Goal: Information Seeking & Learning: Learn about a topic

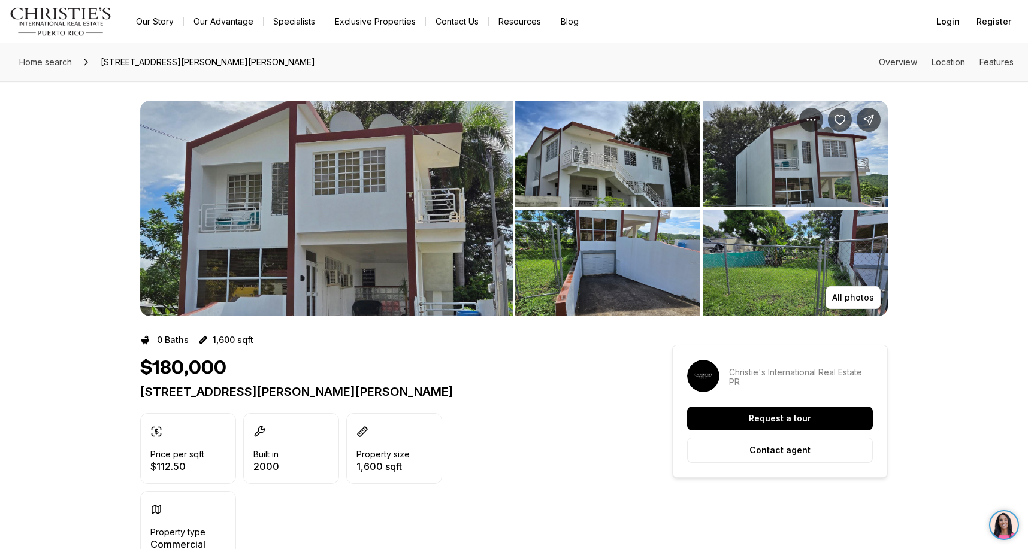
click at [390, 257] on img "View image gallery" at bounding box center [326, 209] width 373 height 216
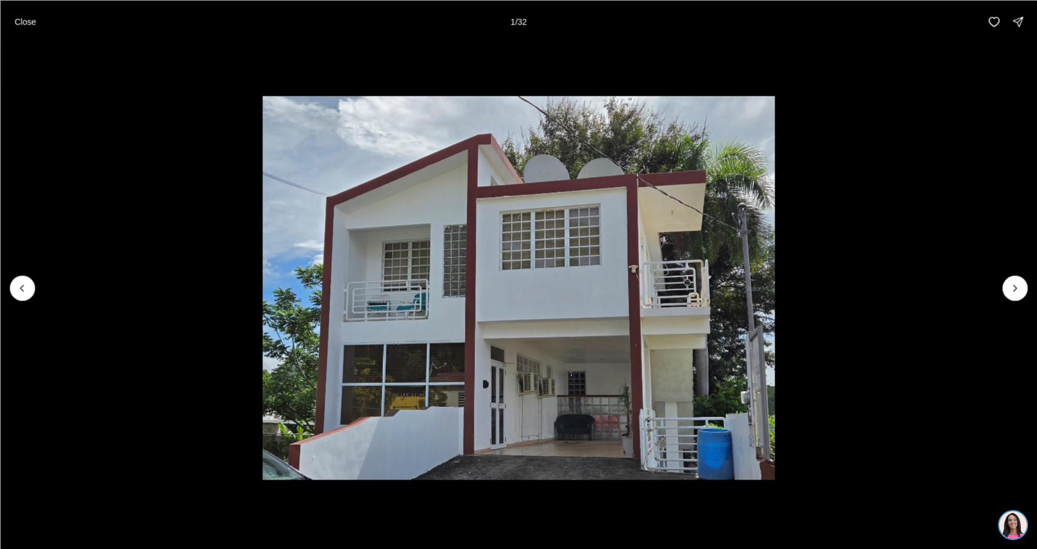
click at [25, 287] on div at bounding box center [22, 288] width 25 height 25
click at [25, 286] on div at bounding box center [22, 288] width 25 height 25
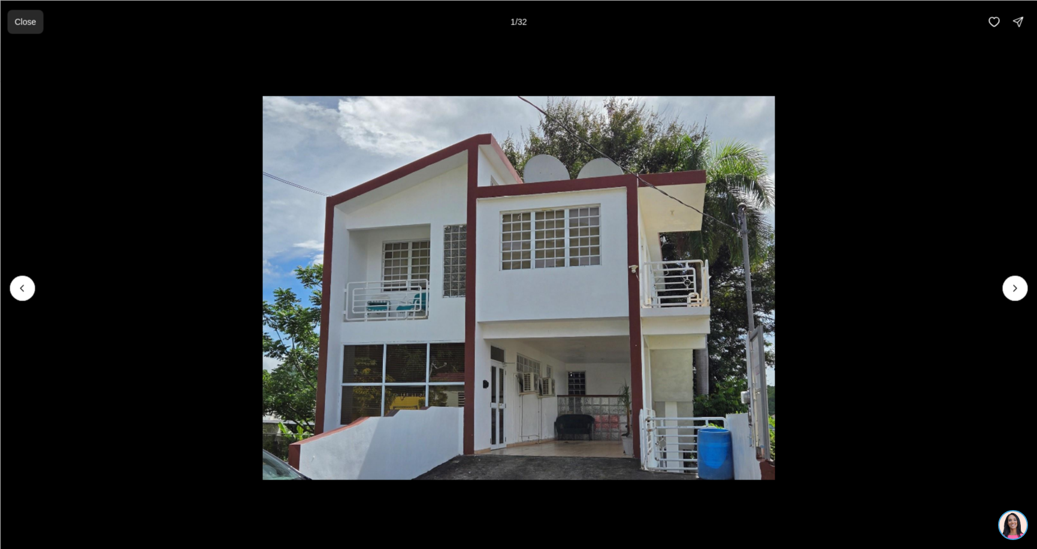
click at [25, 19] on p "Close" at bounding box center [25, 22] width 22 height 10
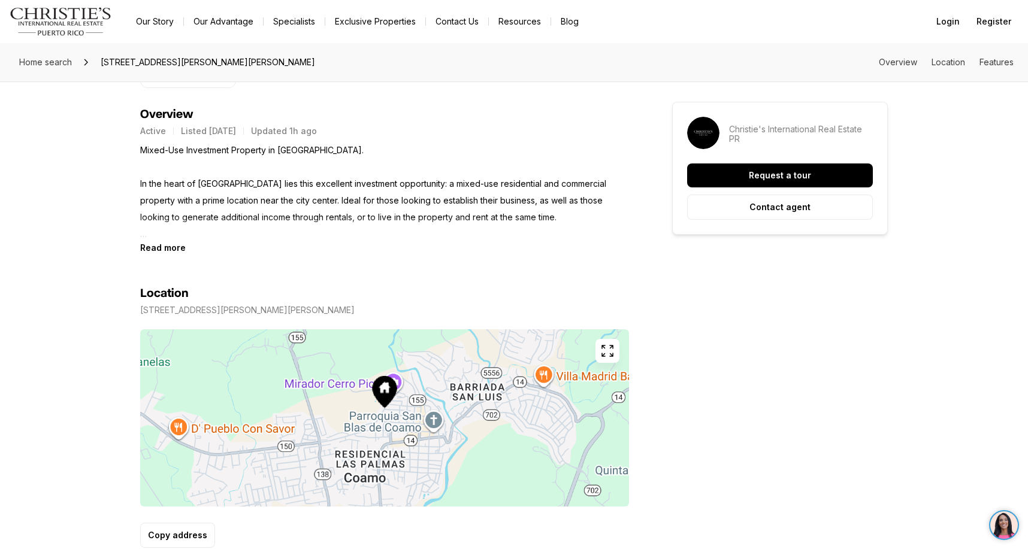
scroll to position [479, 0]
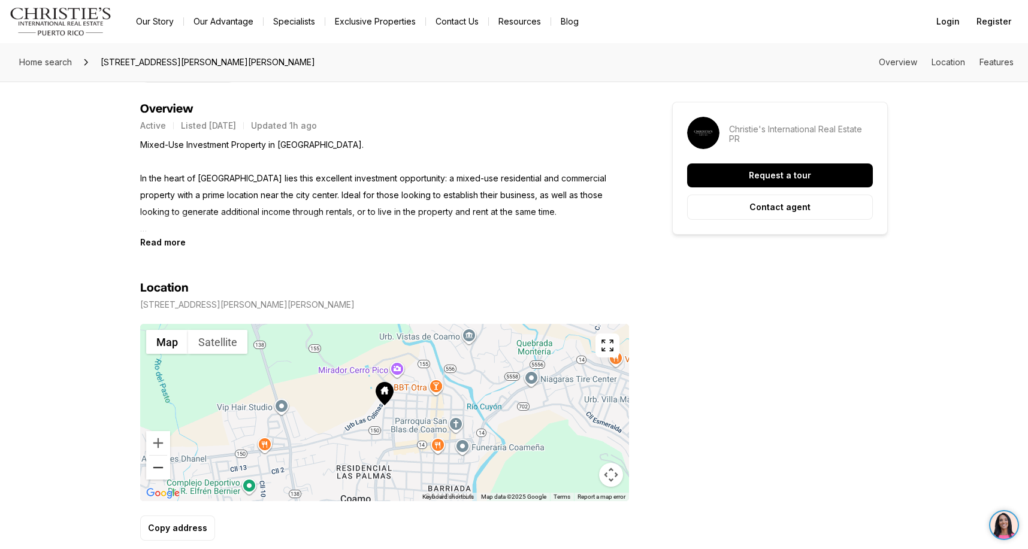
click at [154, 468] on button "Zoom out" at bounding box center [158, 468] width 24 height 24
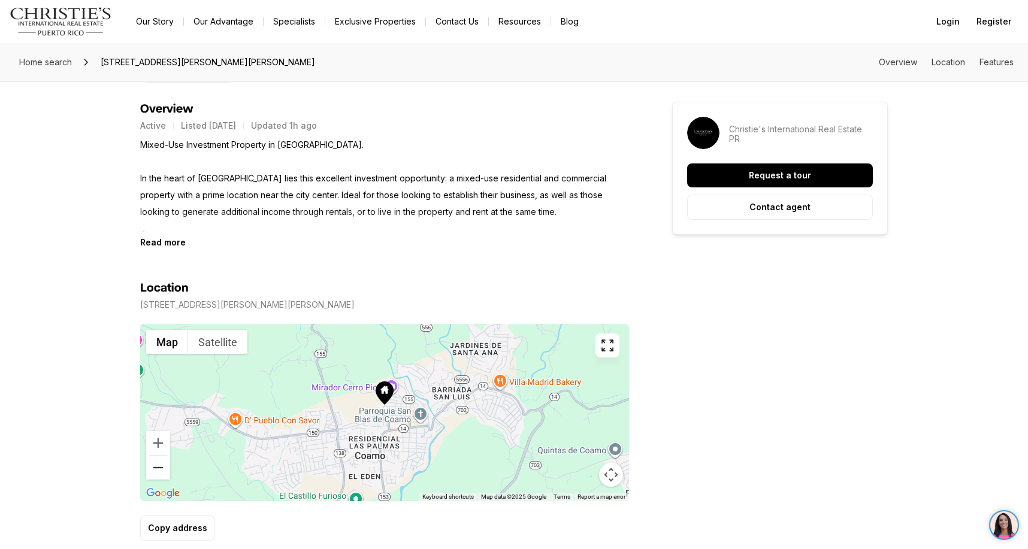
click at [155, 466] on button "Zoom out" at bounding box center [158, 468] width 24 height 24
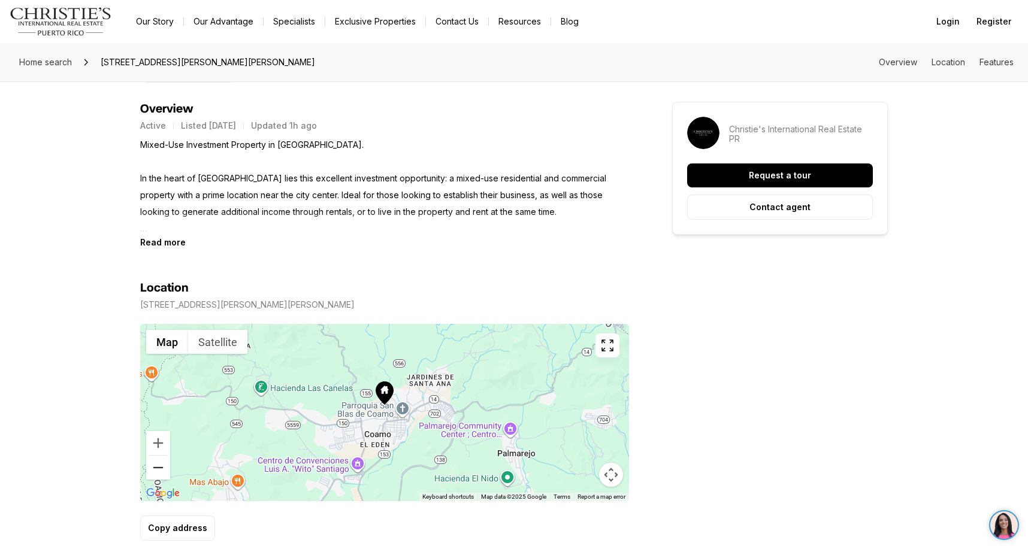
click at [155, 466] on button "Zoom out" at bounding box center [158, 468] width 24 height 24
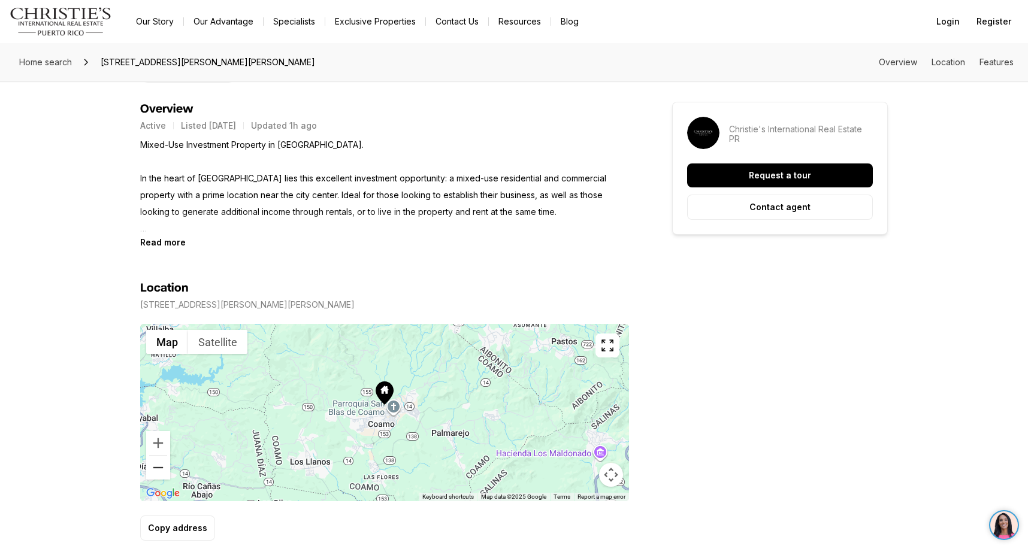
click at [155, 466] on button "Zoom out" at bounding box center [158, 468] width 24 height 24
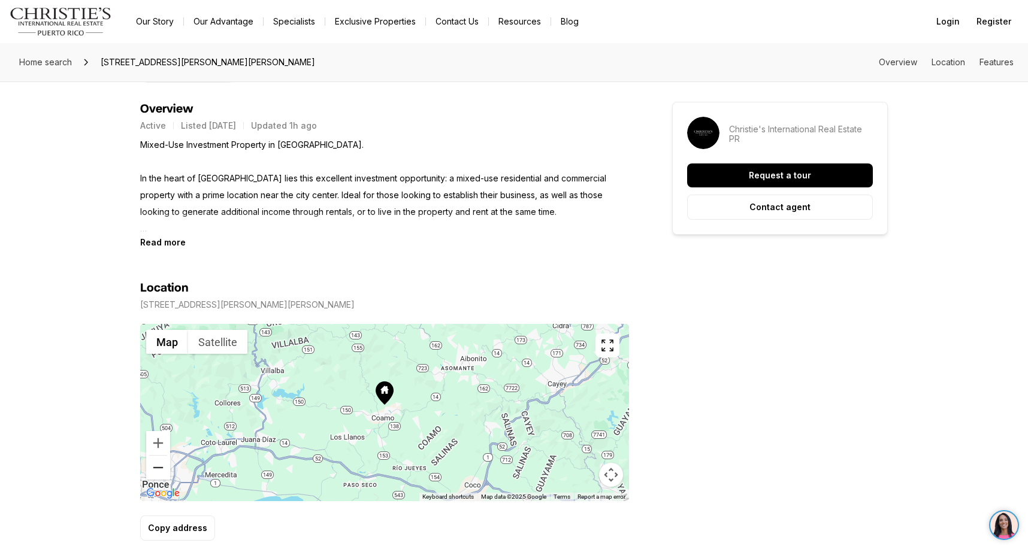
click at [155, 466] on button "Zoom out" at bounding box center [158, 468] width 24 height 24
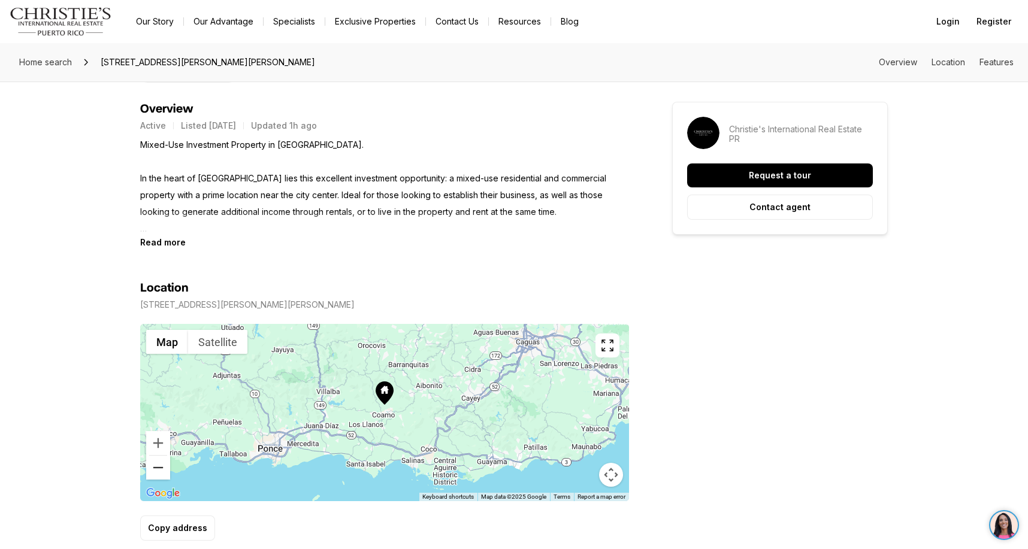
click at [155, 466] on button "Zoom out" at bounding box center [158, 468] width 24 height 24
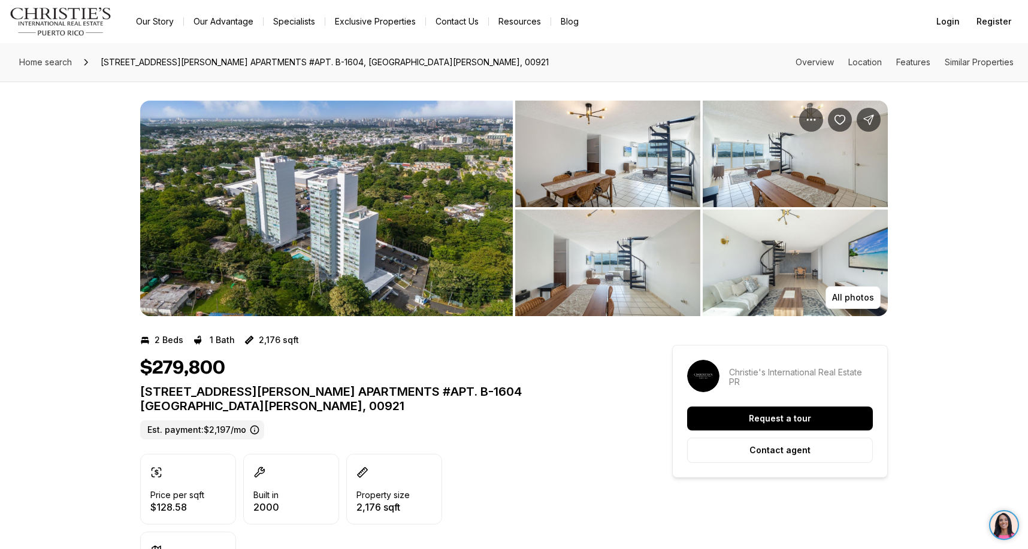
click at [616, 155] on img "View image gallery" at bounding box center [607, 154] width 185 height 107
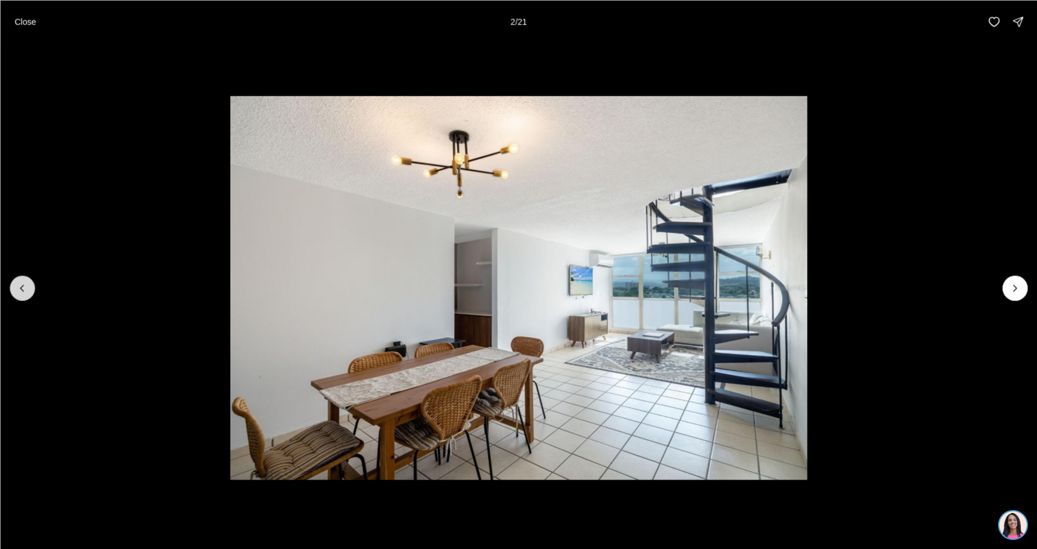
click at [32, 289] on button "Previous slide" at bounding box center [22, 288] width 25 height 25
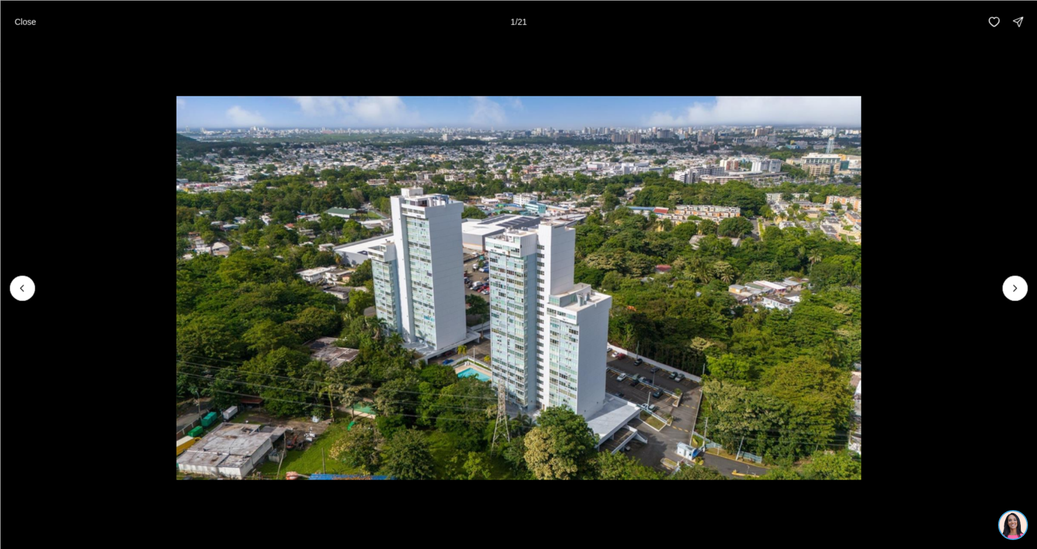
click at [19, 287] on div at bounding box center [22, 288] width 25 height 25
click at [19, 286] on div at bounding box center [22, 288] width 25 height 25
click at [27, 281] on div at bounding box center [22, 288] width 25 height 25
click at [34, 287] on div at bounding box center [22, 288] width 25 height 25
click at [610, 320] on img "1 of 21" at bounding box center [518, 288] width 684 height 385
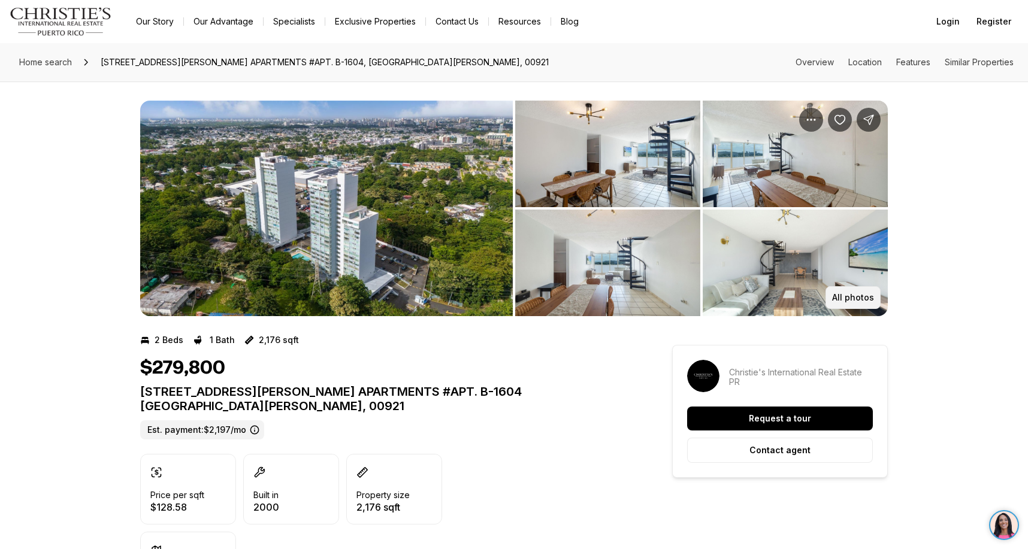
click at [849, 299] on p "All photos" at bounding box center [853, 298] width 42 height 10
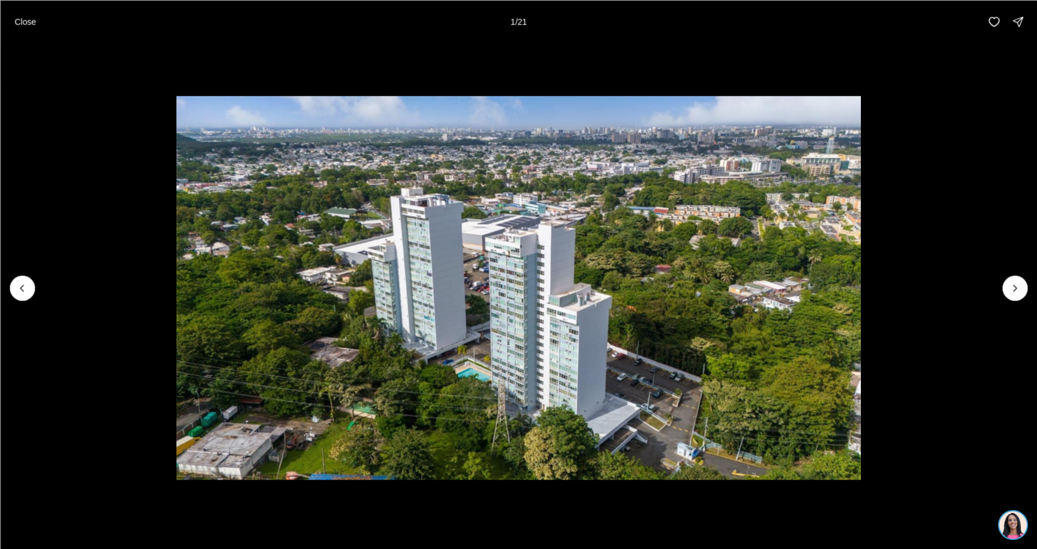
click at [22, 277] on div at bounding box center [22, 288] width 25 height 25
click at [29, 19] on p "Close" at bounding box center [25, 22] width 22 height 10
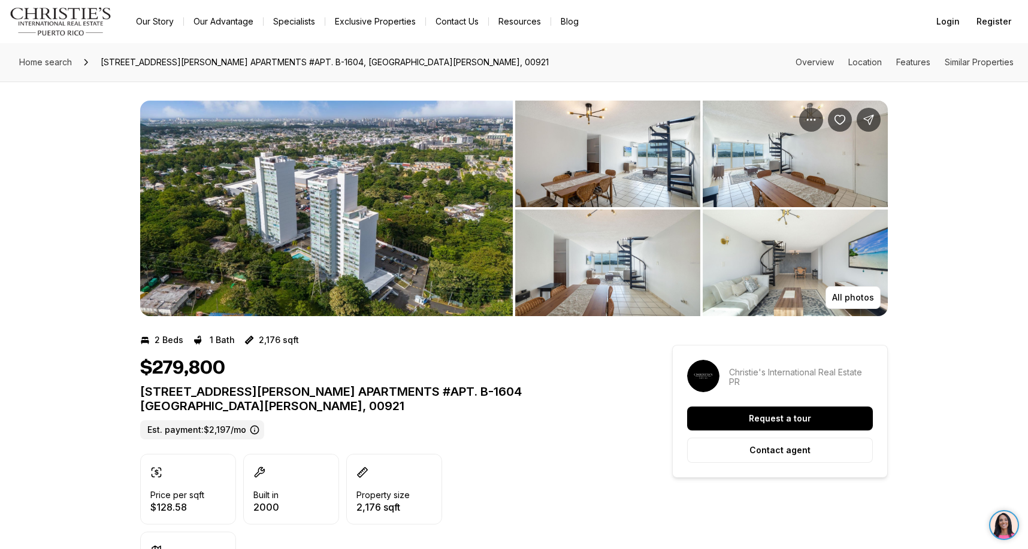
click at [582, 179] on img "View image gallery" at bounding box center [607, 154] width 185 height 107
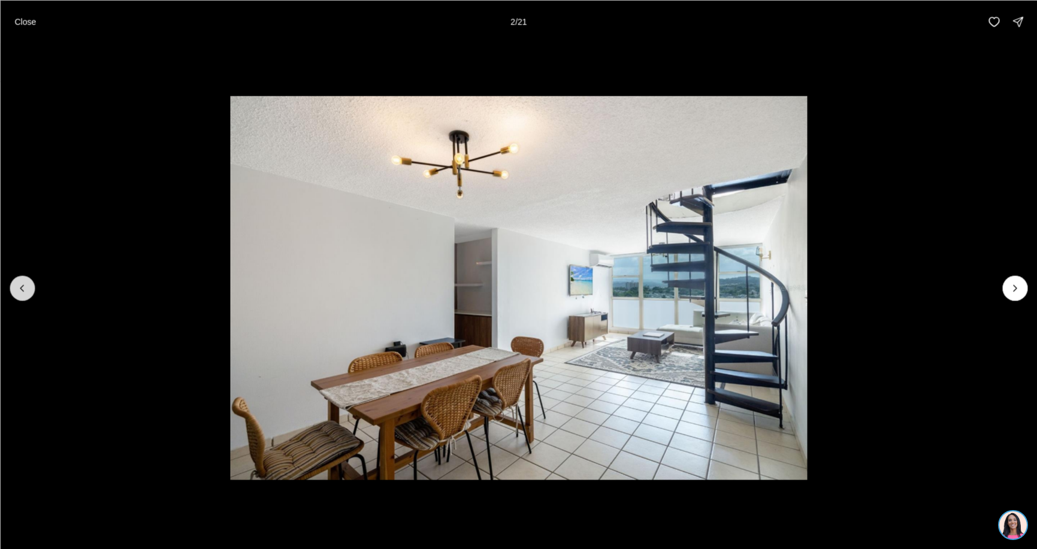
click at [23, 283] on icon "Previous slide" at bounding box center [22, 288] width 12 height 12
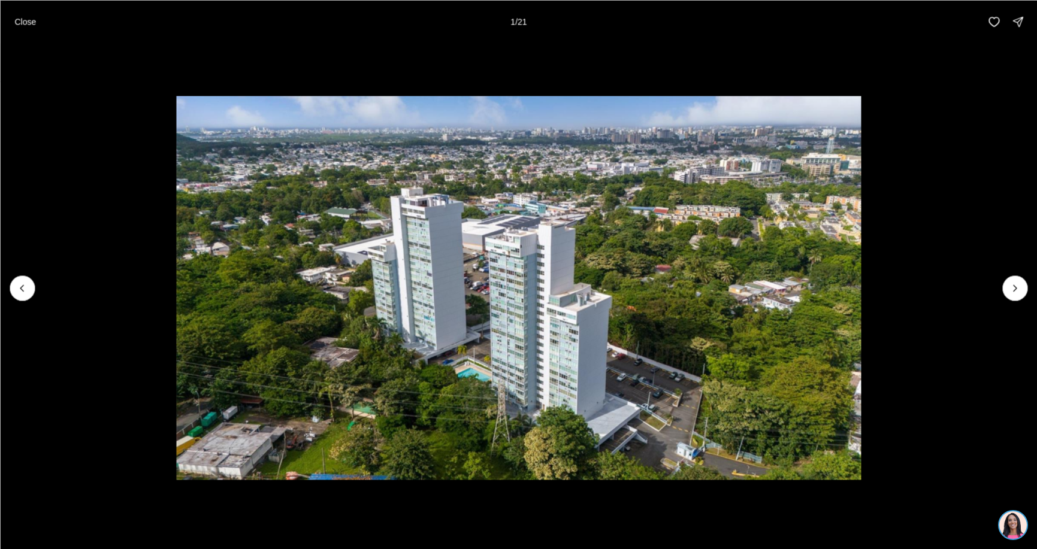
click at [26, 284] on div at bounding box center [22, 288] width 25 height 25
click at [20, 287] on div at bounding box center [22, 288] width 25 height 25
click at [19, 287] on div at bounding box center [22, 288] width 25 height 25
click at [17, 18] on p "Close" at bounding box center [25, 22] width 22 height 10
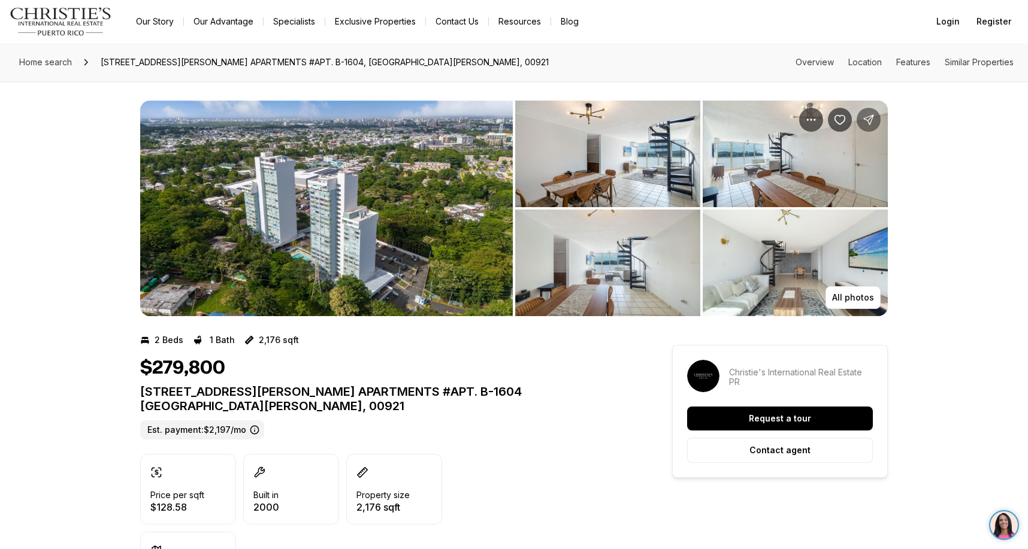
click at [869, 117] on icon "Share Property: 200 Alcala St. COLLEGE PARK APARTMENTS #APT. B-1604" at bounding box center [869, 120] width 10 height 10
click at [663, 258] on img "View image gallery" at bounding box center [607, 263] width 185 height 107
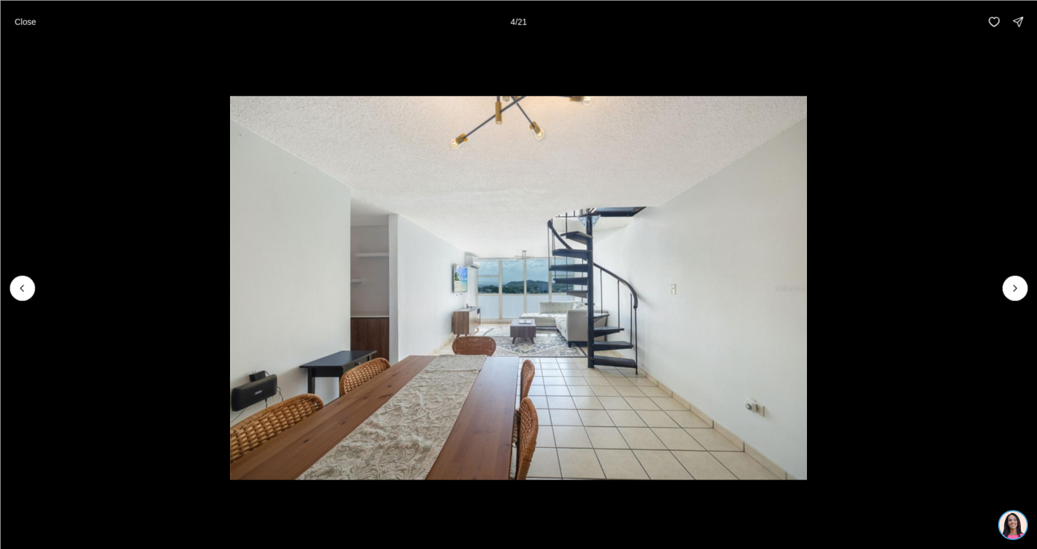
click at [653, 337] on img "4 of 21" at bounding box center [518, 288] width 577 height 385
click at [682, 319] on img "4 of 21" at bounding box center [518, 288] width 577 height 385
click at [752, 296] on img "4 of 21" at bounding box center [518, 288] width 577 height 385
click at [982, 235] on li "4 of 21" at bounding box center [518, 287] width 1037 height 489
click at [34, 290] on button "Previous slide" at bounding box center [22, 288] width 25 height 25
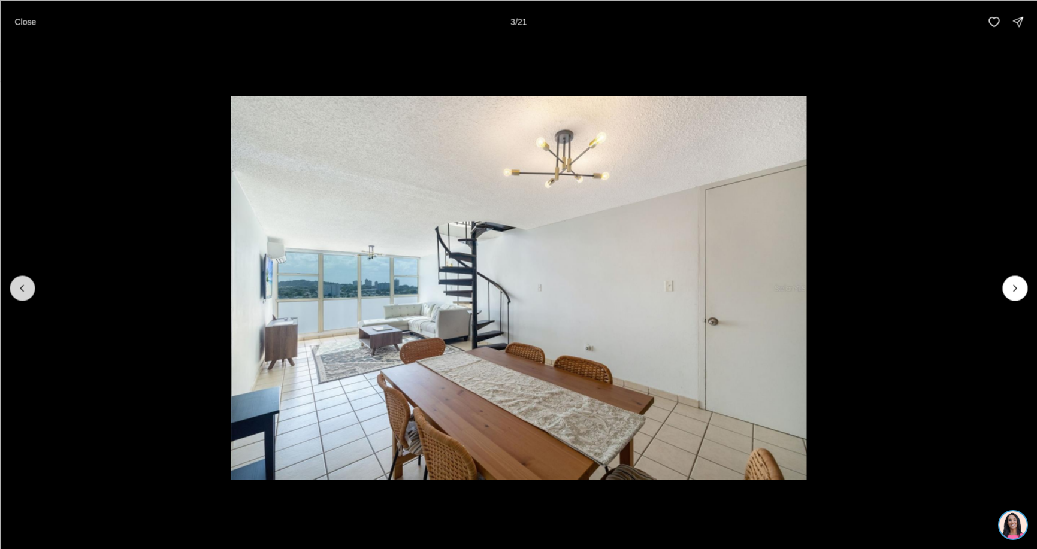
click at [34, 290] on button "Previous slide" at bounding box center [22, 288] width 25 height 25
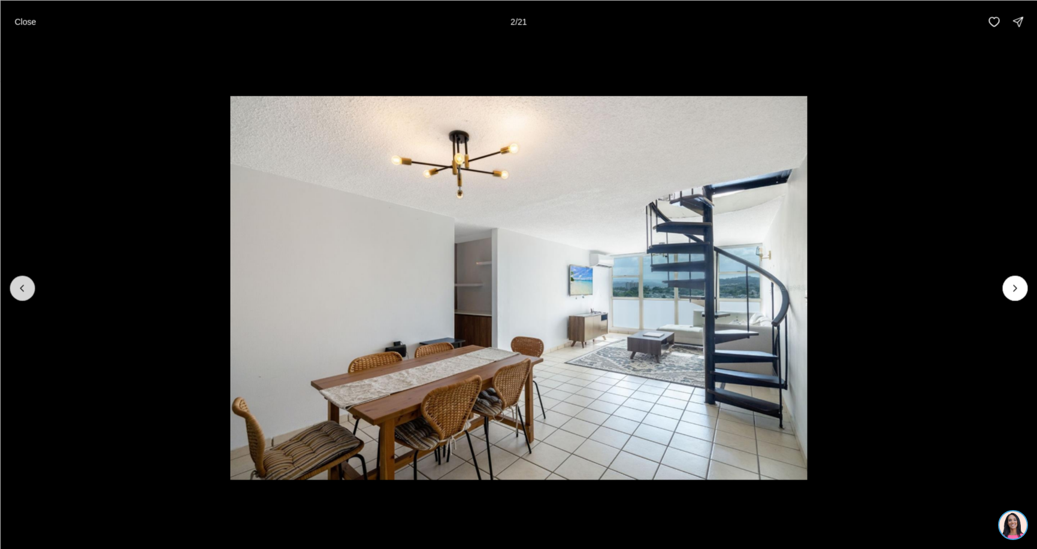
click at [29, 287] on button "Previous slide" at bounding box center [22, 288] width 25 height 25
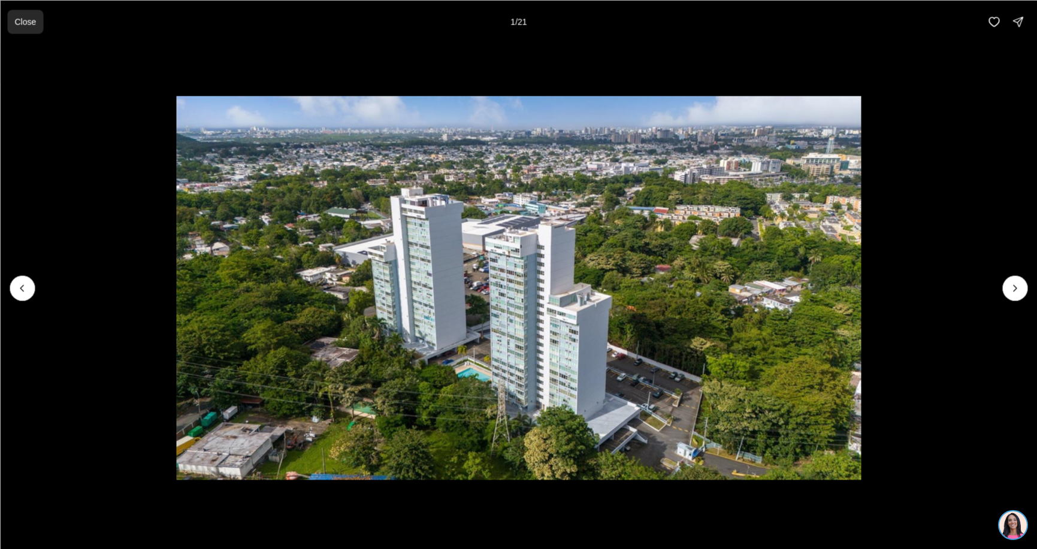
click at [22, 18] on button "Close" at bounding box center [25, 22] width 36 height 24
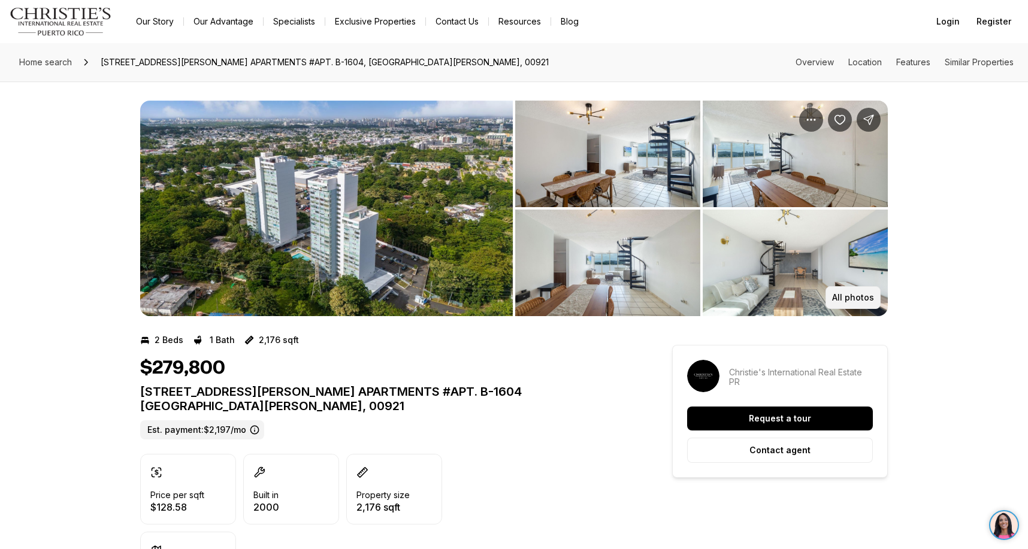
click at [856, 297] on p "All photos" at bounding box center [853, 298] width 42 height 10
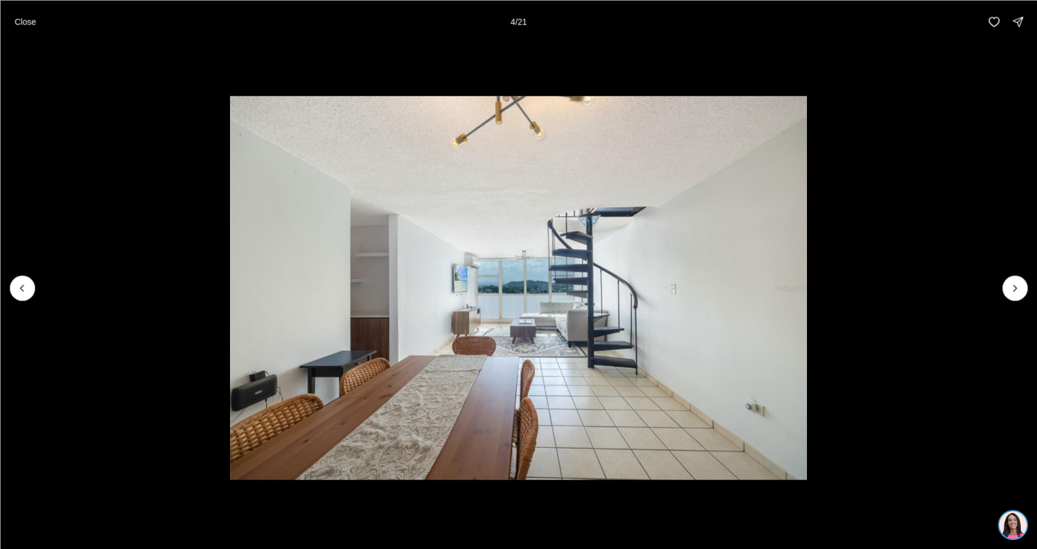
click at [619, 364] on img "4 of 21" at bounding box center [518, 288] width 577 height 385
click at [23, 286] on icon "Previous slide" at bounding box center [21, 288] width 3 height 6
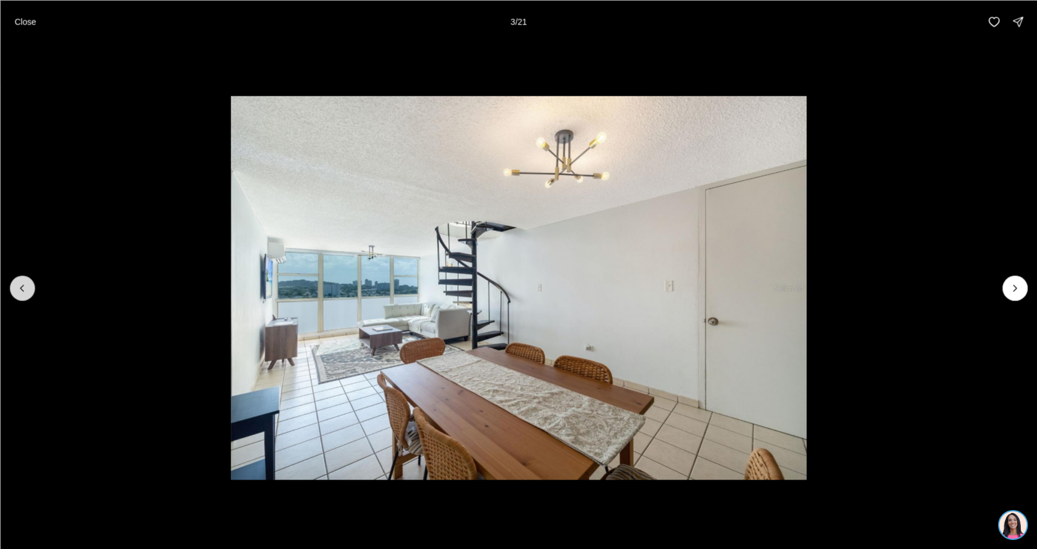
click at [23, 286] on icon "Previous slide" at bounding box center [21, 288] width 3 height 6
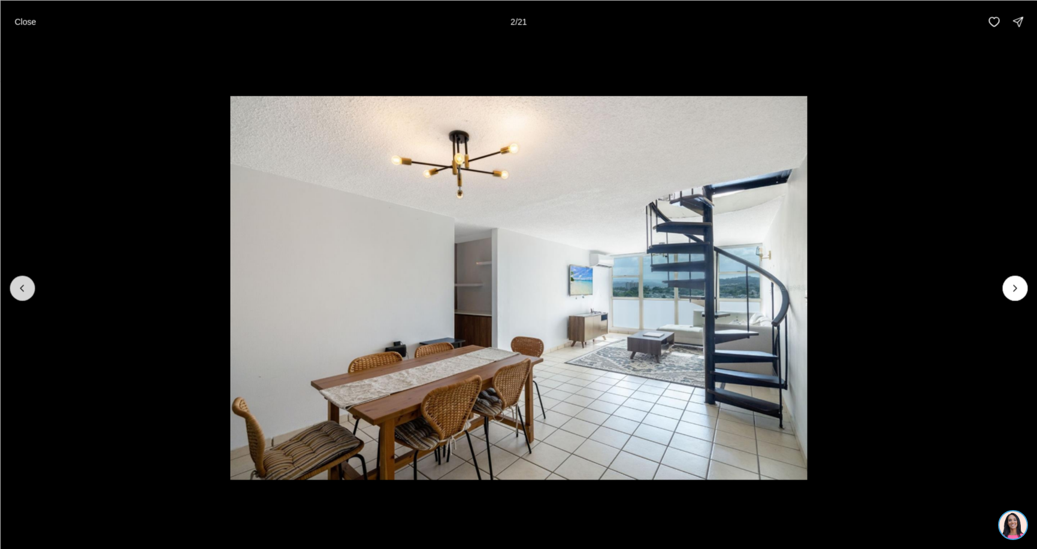
click at [23, 286] on icon "Previous slide" at bounding box center [21, 288] width 3 height 6
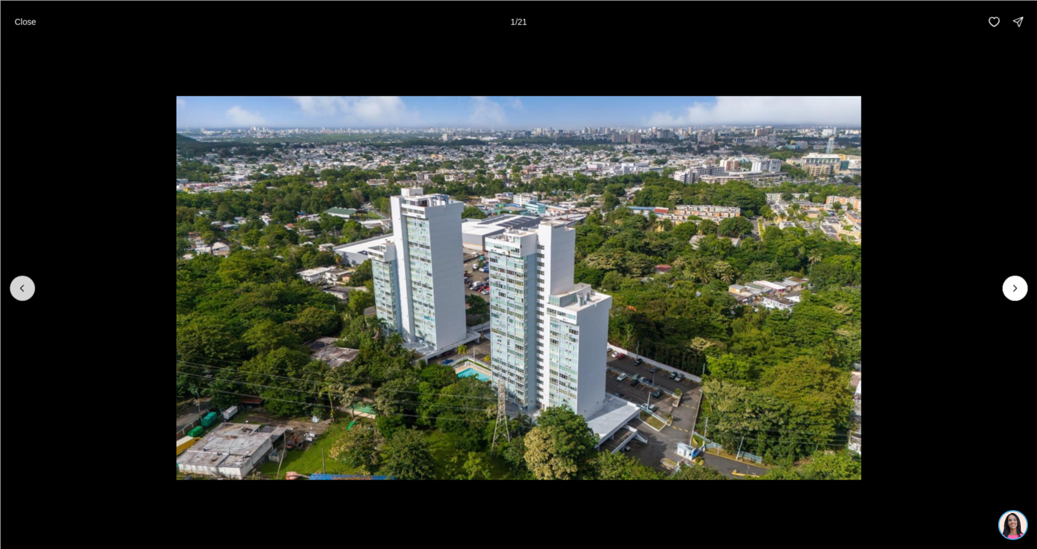
click at [23, 286] on div at bounding box center [22, 288] width 25 height 25
click at [21, 25] on p "Close" at bounding box center [25, 22] width 22 height 10
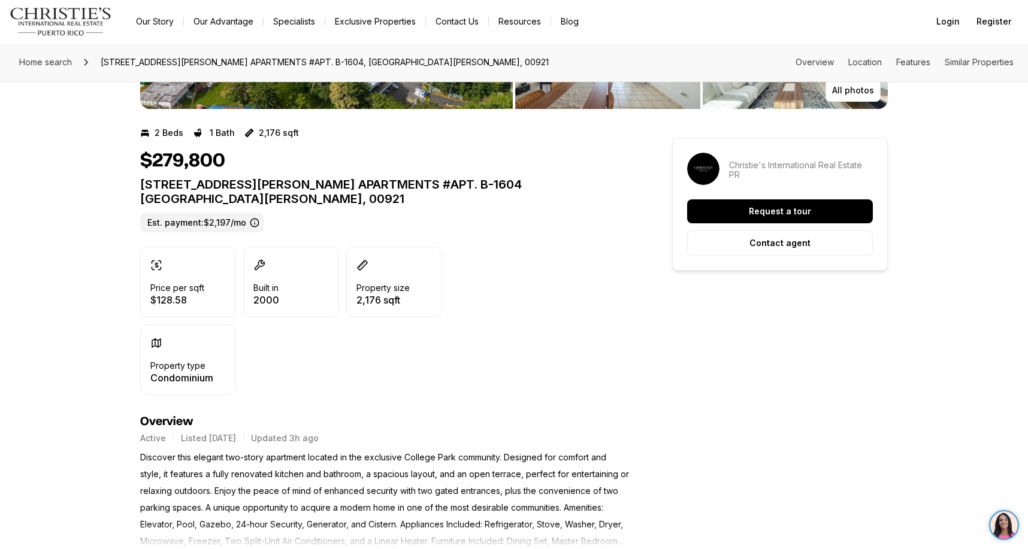
scroll to position [240, 0]
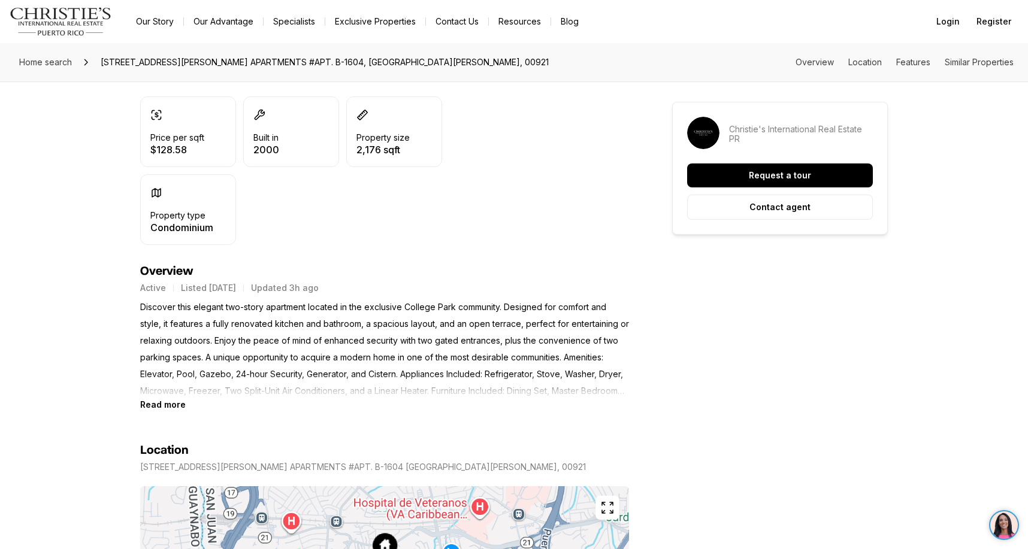
scroll to position [359, 0]
click at [162, 398] on b "Read more" at bounding box center [163, 403] width 46 height 10
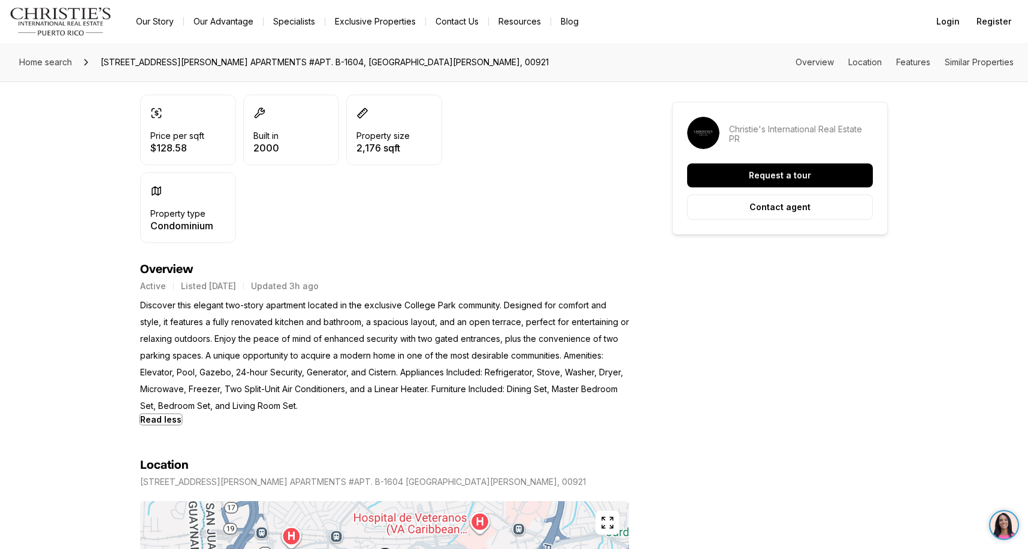
scroll to position [419, 0]
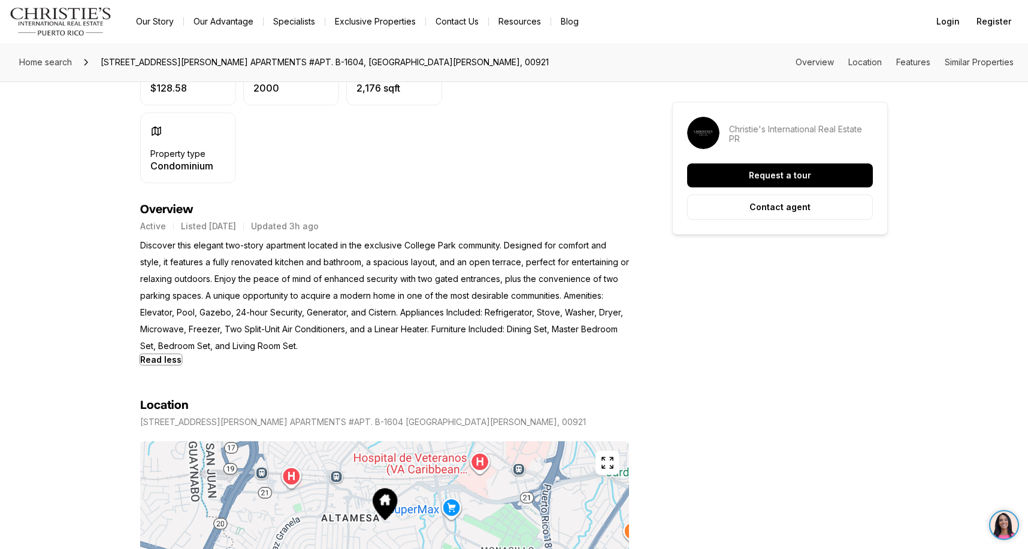
click at [163, 355] on b "Read less" at bounding box center [160, 360] width 41 height 10
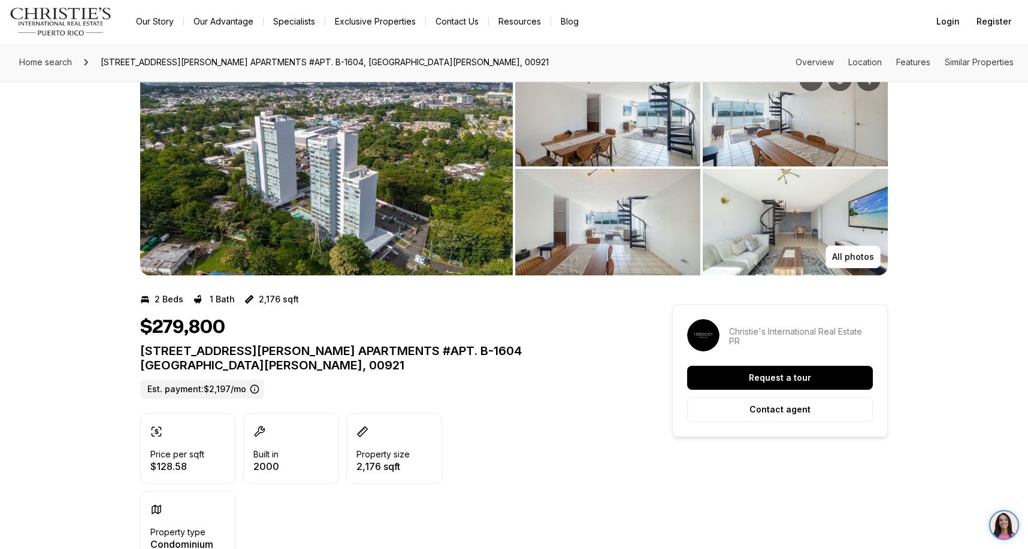
scroll to position [0, 0]
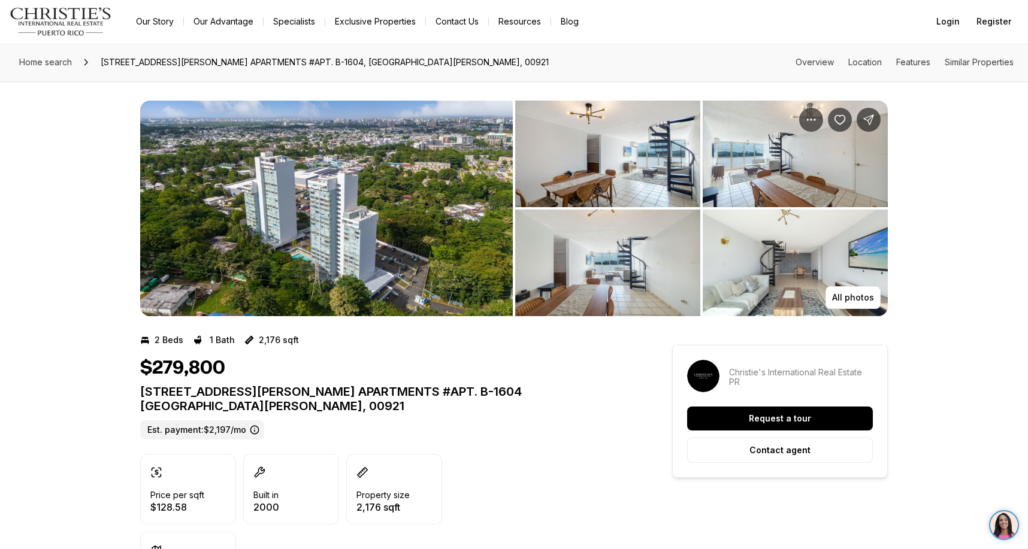
click at [622, 168] on img "View image gallery" at bounding box center [607, 154] width 185 height 107
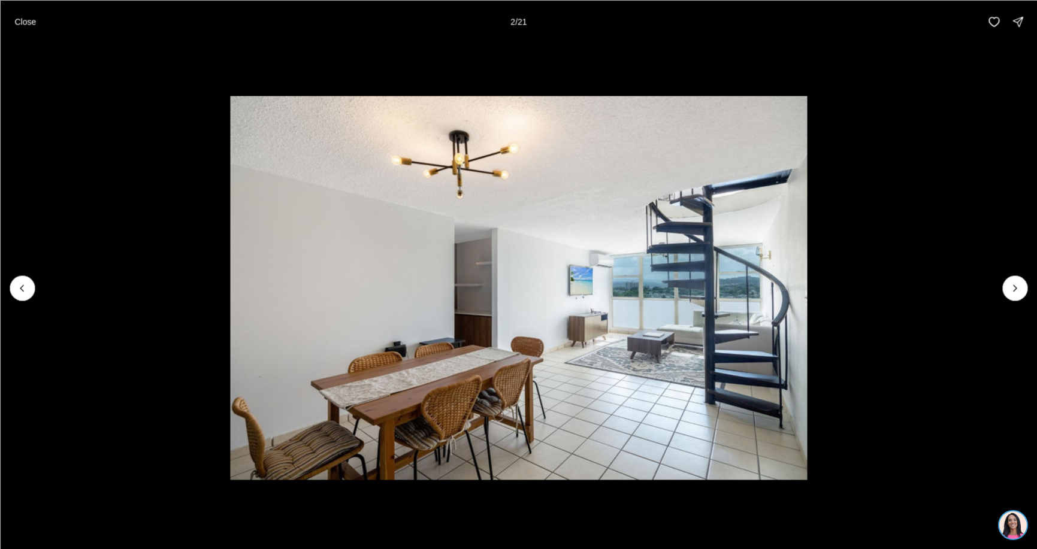
click at [629, 307] on img "2 of 21" at bounding box center [518, 288] width 577 height 385
click at [26, 20] on p "Close" at bounding box center [25, 22] width 22 height 10
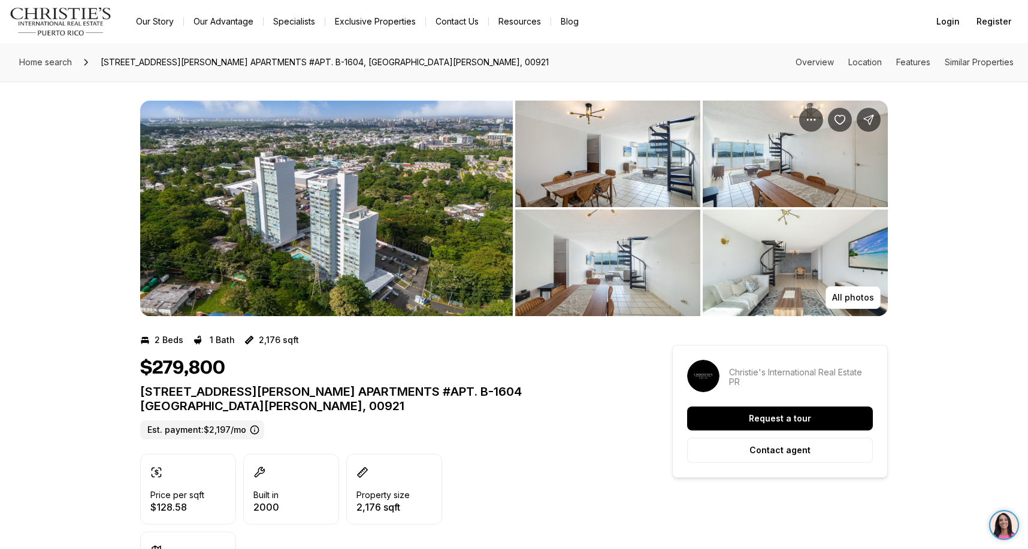
click at [827, 177] on img "View image gallery" at bounding box center [795, 154] width 185 height 107
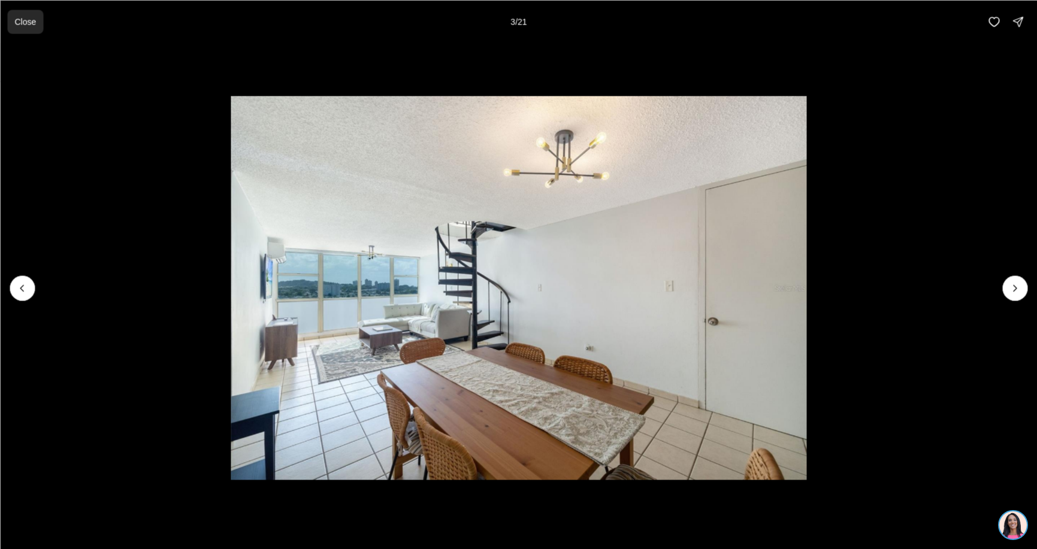
click at [26, 22] on p "Close" at bounding box center [25, 22] width 22 height 10
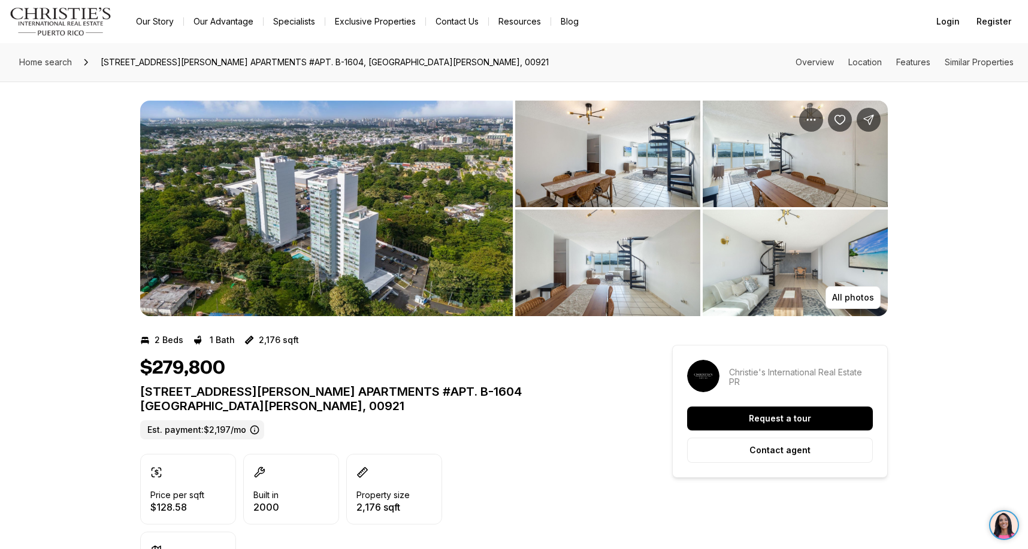
click at [643, 261] on img "View image gallery" at bounding box center [607, 263] width 185 height 107
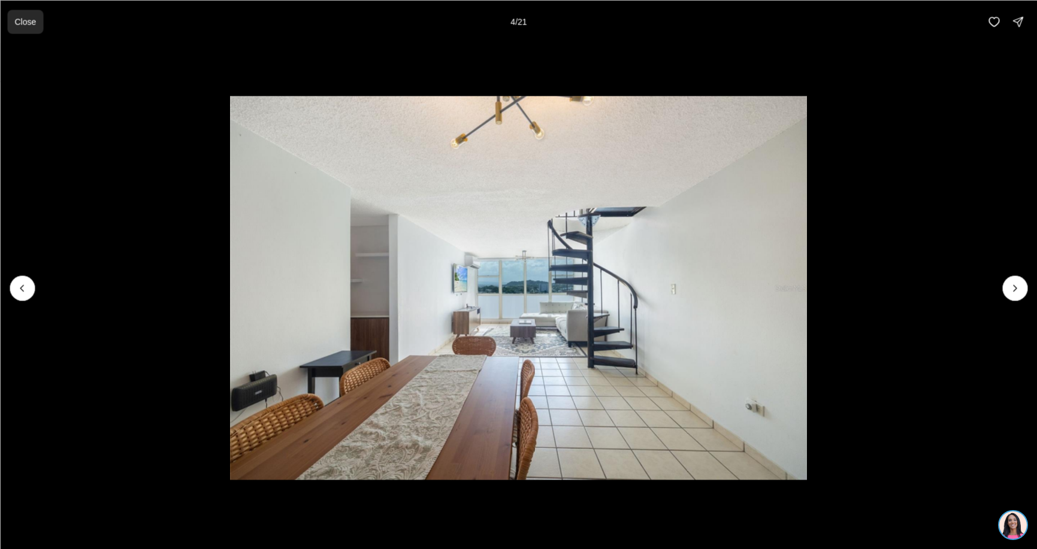
click at [28, 19] on p "Close" at bounding box center [25, 22] width 22 height 10
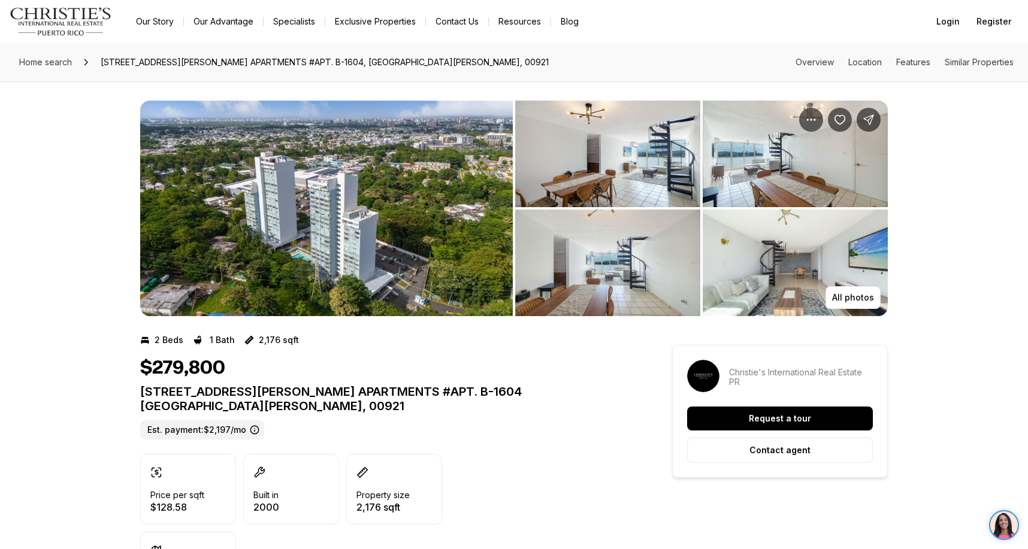
click at [791, 265] on img "View image gallery" at bounding box center [795, 263] width 185 height 107
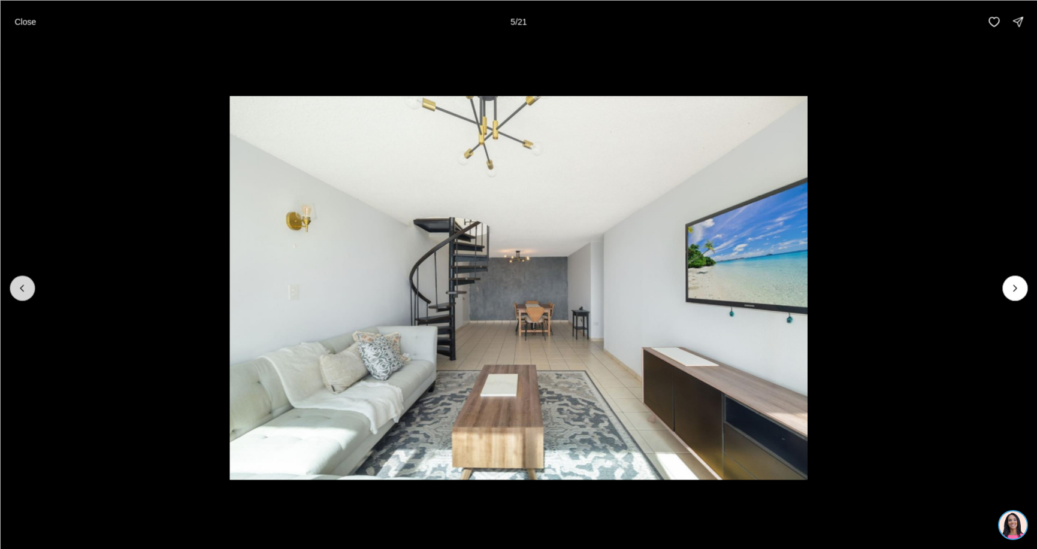
click at [22, 283] on icon "Previous slide" at bounding box center [22, 288] width 12 height 12
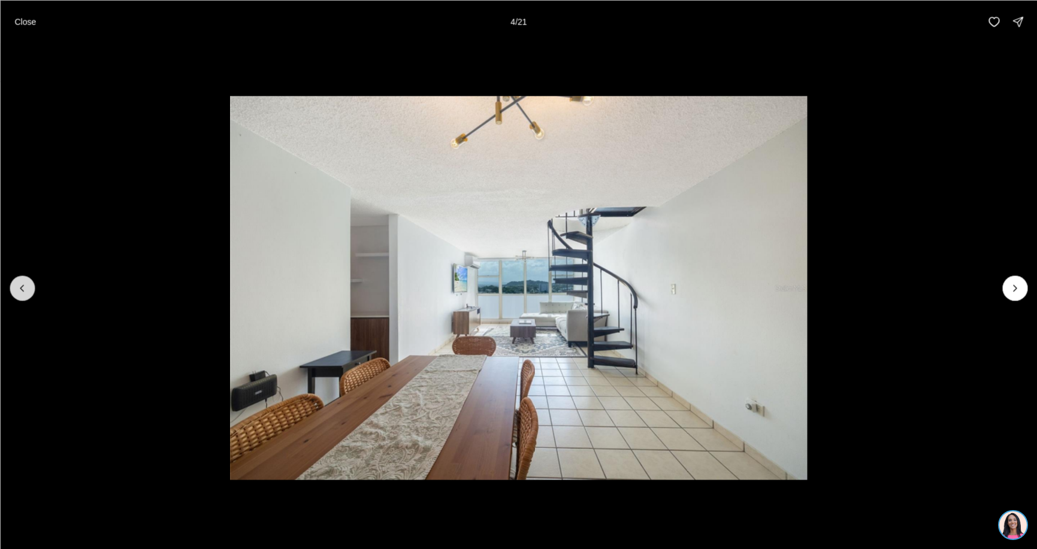
click at [28, 286] on icon "Previous slide" at bounding box center [22, 288] width 12 height 12
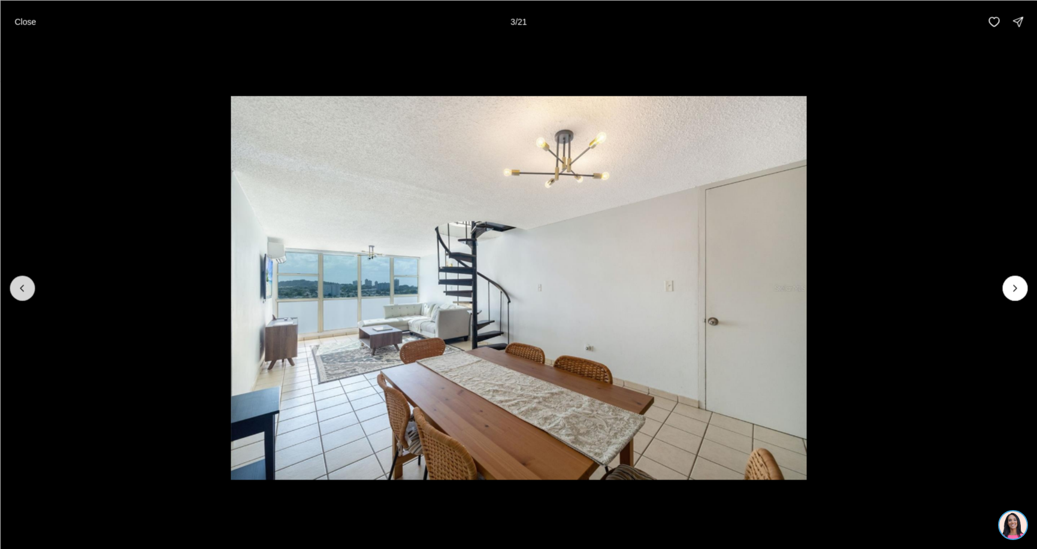
click at [28, 286] on icon "Previous slide" at bounding box center [22, 288] width 12 height 12
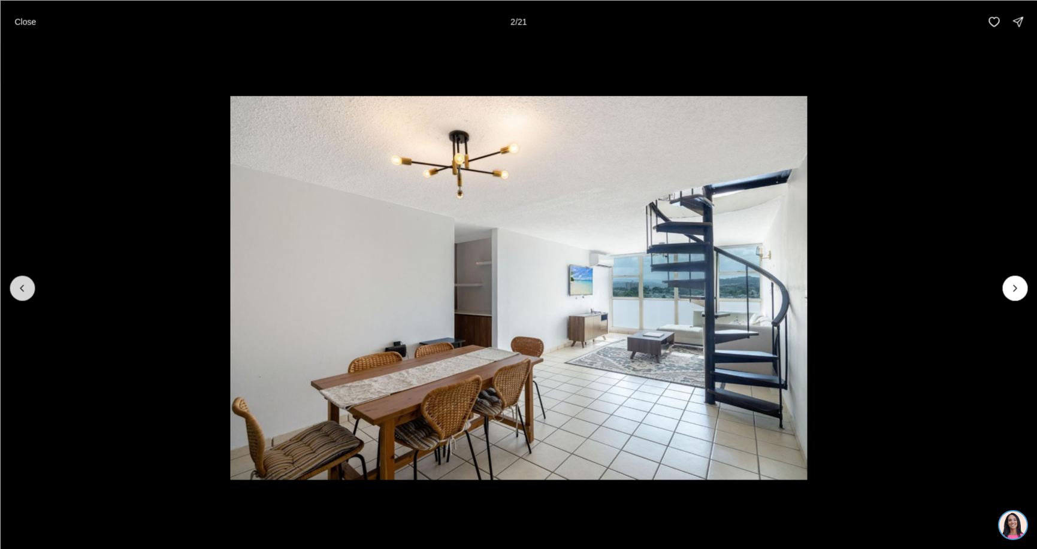
click at [28, 286] on icon "Previous slide" at bounding box center [22, 288] width 12 height 12
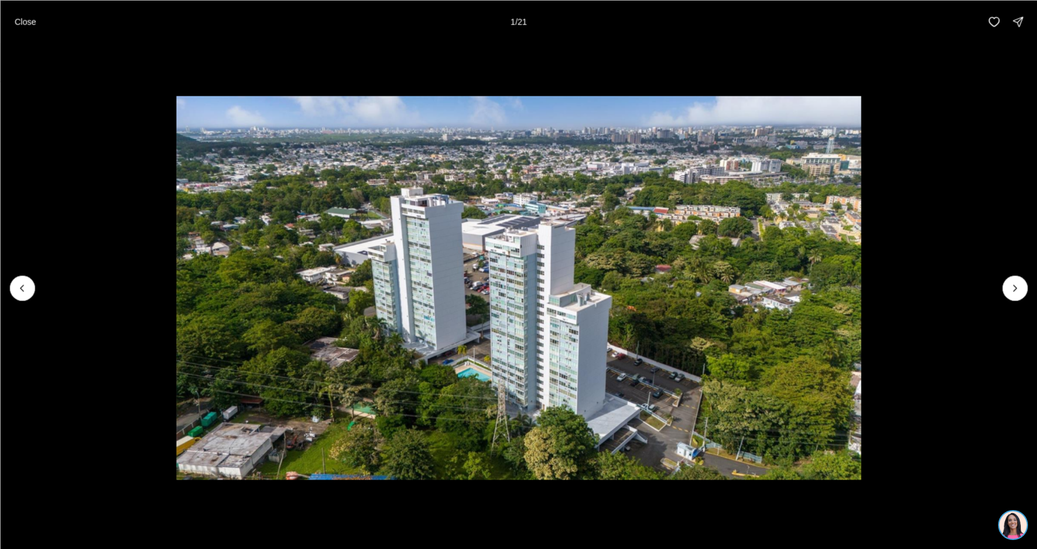
click at [19, 287] on div at bounding box center [22, 288] width 25 height 25
click at [28, 20] on p "Close" at bounding box center [25, 22] width 22 height 10
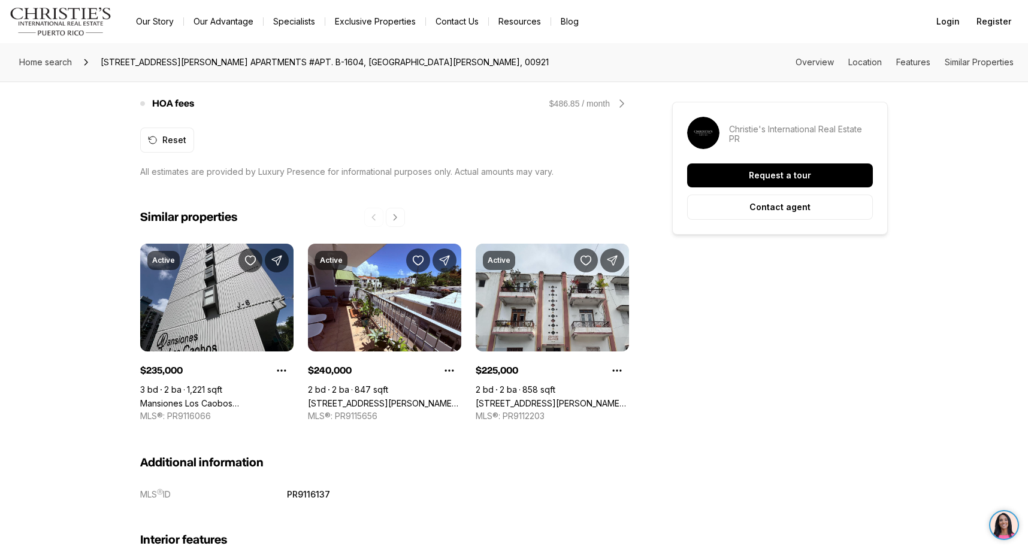
scroll to position [1198, 0]
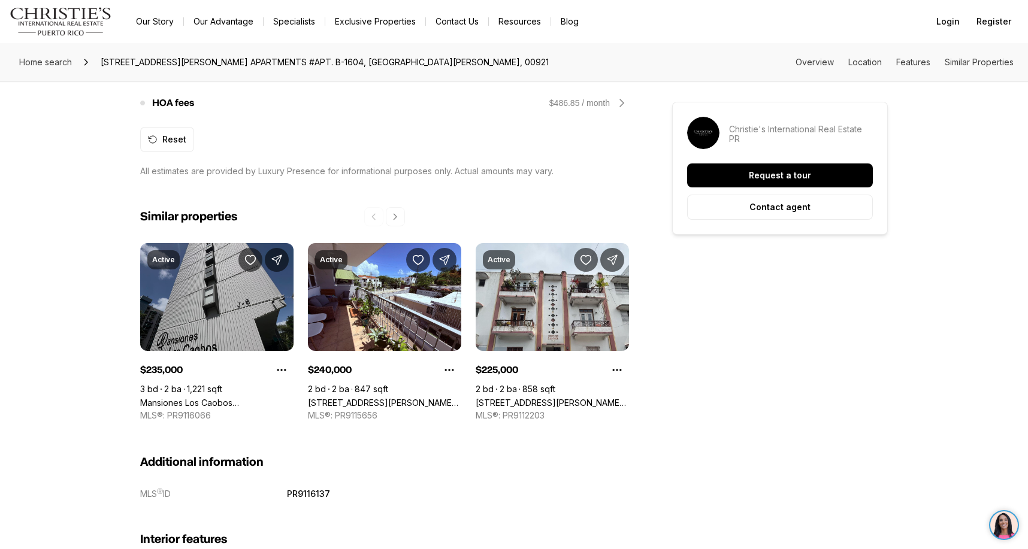
click at [203, 398] on link "Mansiones Los Caobos [STREET_ADDRESS][PERSON_NAME]" at bounding box center [216, 403] width 153 height 10
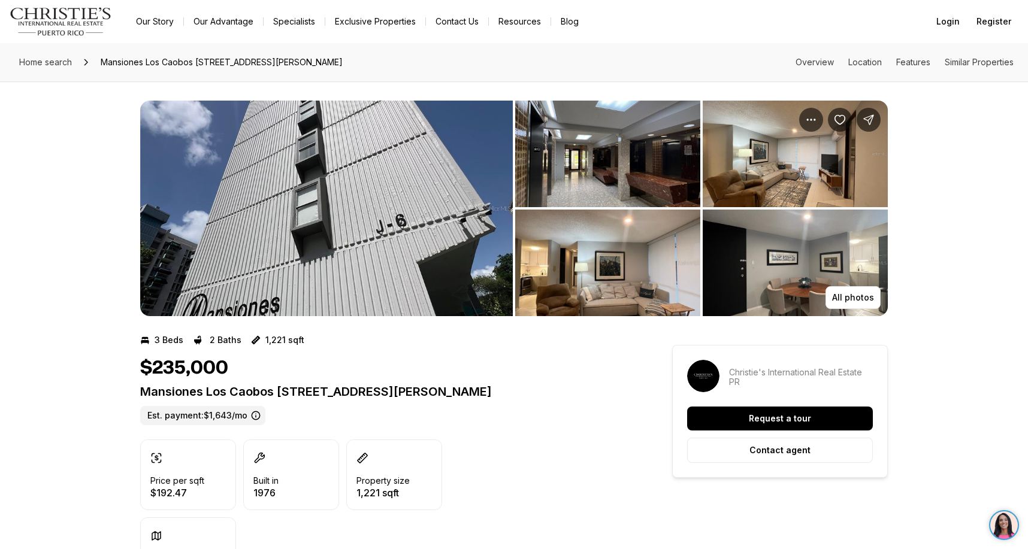
click at [628, 162] on img "View image gallery" at bounding box center [607, 154] width 185 height 107
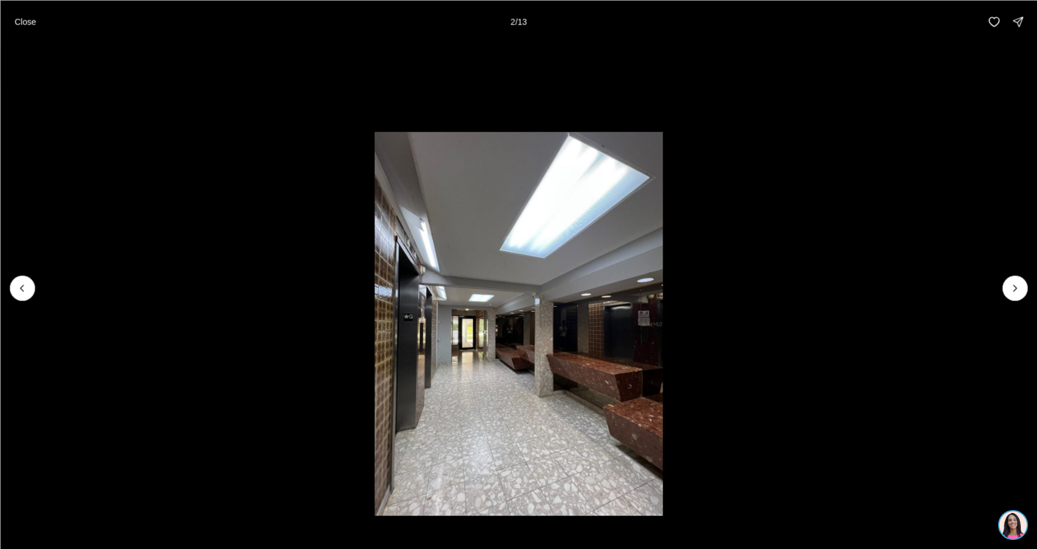
click at [567, 371] on img "2 of 13" at bounding box center [518, 324] width 288 height 385
click at [34, 276] on li "2 of 13" at bounding box center [518, 287] width 1037 height 489
click at [27, 289] on icon "Previous slide" at bounding box center [22, 288] width 12 height 12
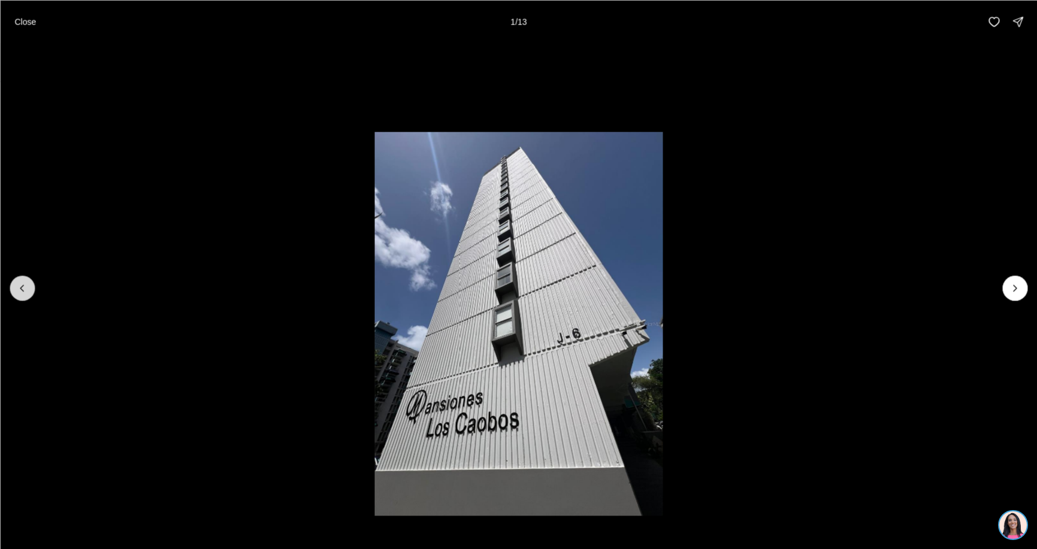
click at [27, 289] on div at bounding box center [22, 288] width 25 height 25
drag, startPoint x: 27, startPoint y: 289, endPoint x: 29, endPoint y: 225, distance: 64.1
click at [27, 285] on div at bounding box center [22, 288] width 25 height 25
click at [25, 17] on p "Close" at bounding box center [25, 22] width 22 height 10
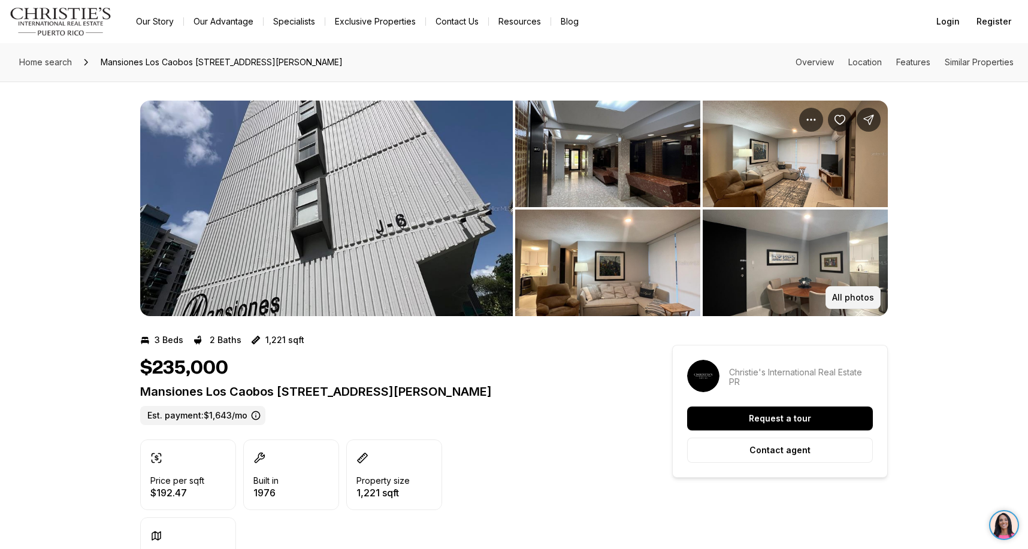
click at [859, 298] on p "All photos" at bounding box center [853, 298] width 42 height 10
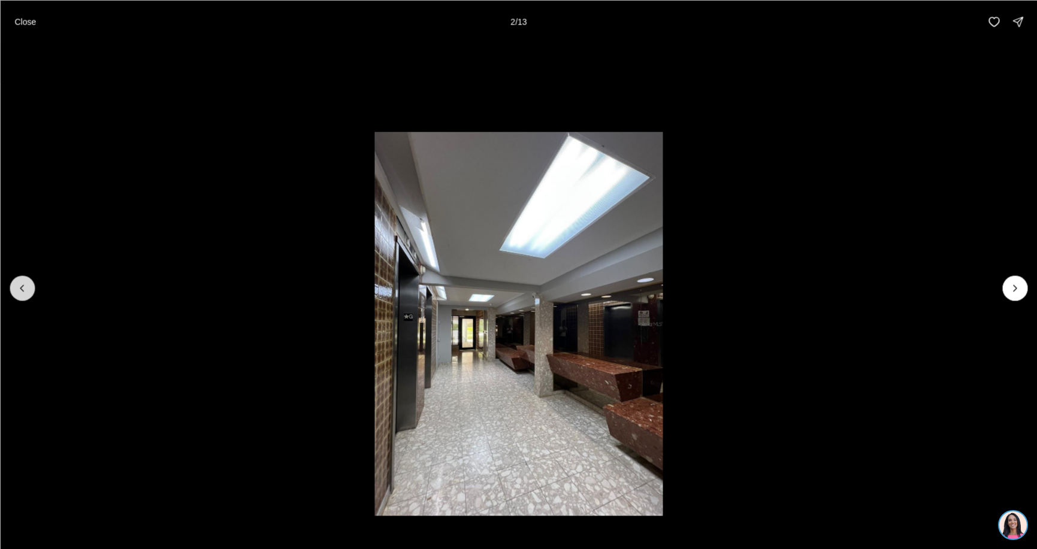
click at [23, 289] on icon "Previous slide" at bounding box center [22, 288] width 12 height 12
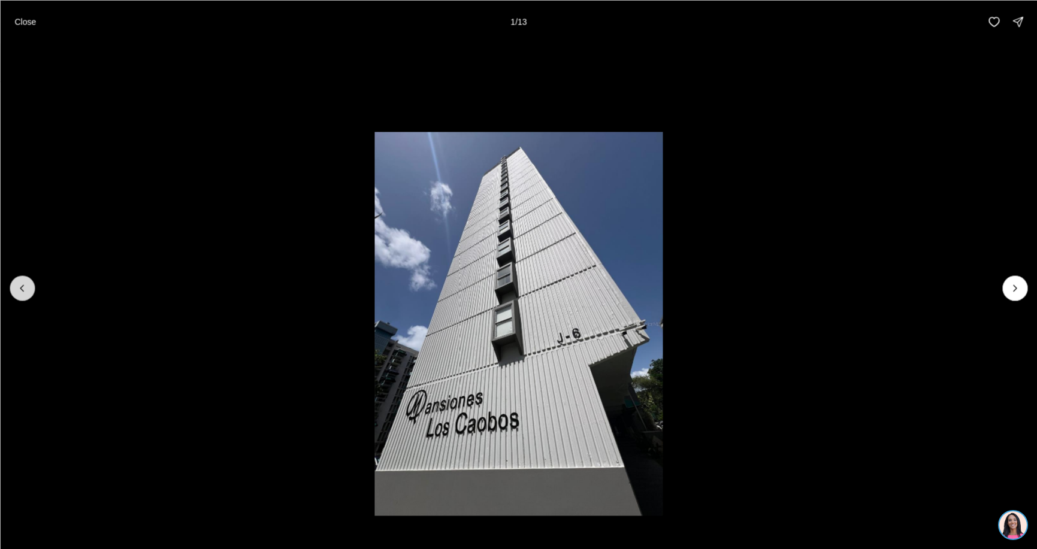
click at [23, 289] on div at bounding box center [22, 288] width 25 height 25
click at [29, 291] on div at bounding box center [22, 288] width 25 height 25
click at [29, 21] on p "Close" at bounding box center [25, 22] width 22 height 10
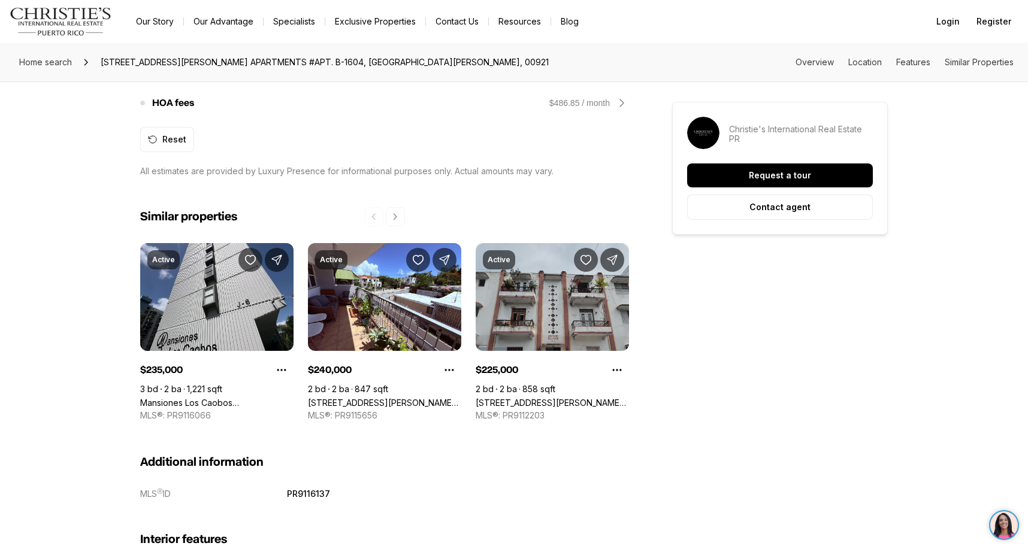
click at [539, 398] on link "[STREET_ADDRESS][PERSON_NAME][PERSON_NAME]" at bounding box center [552, 403] width 153 height 10
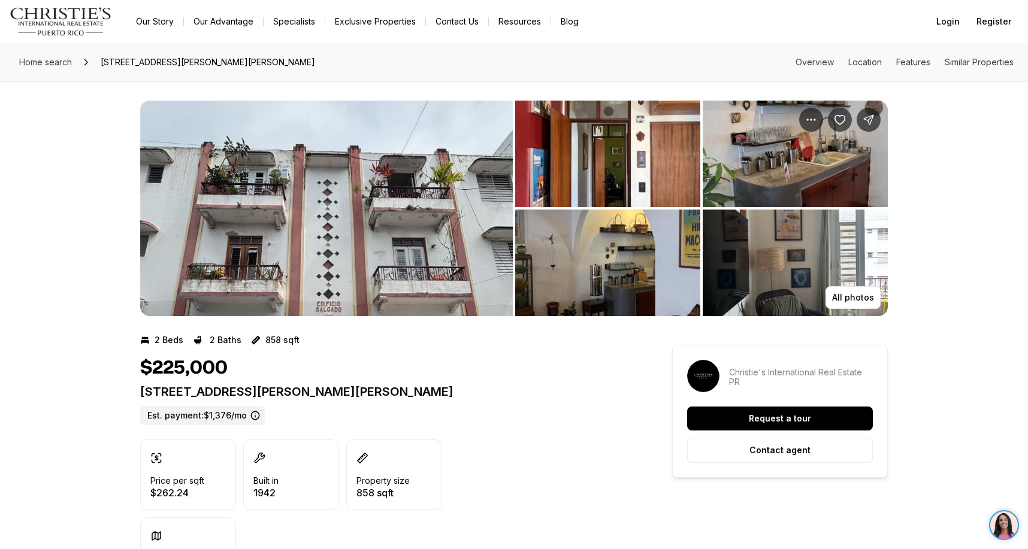
click at [551, 154] on img "View image gallery" at bounding box center [607, 154] width 185 height 107
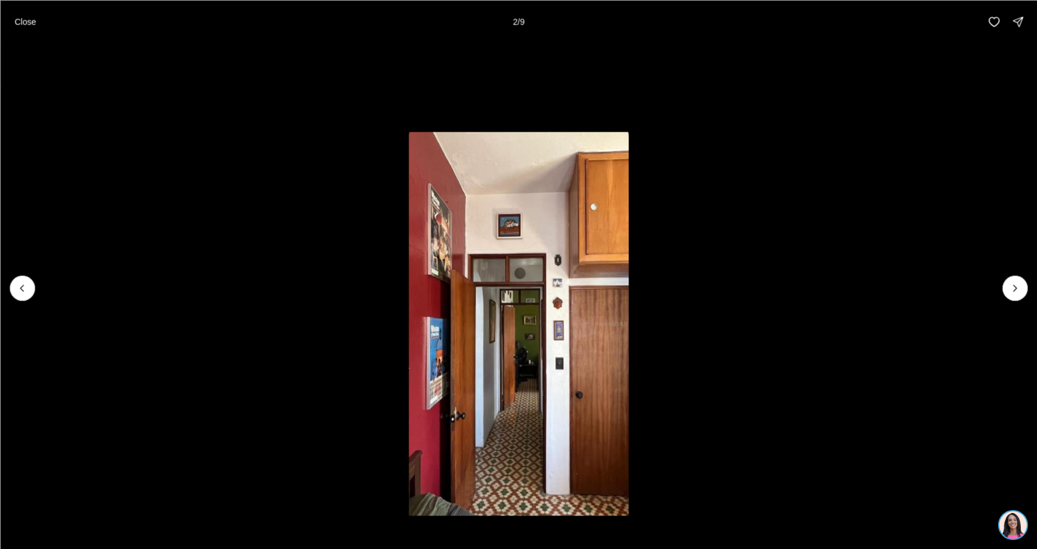
click at [492, 319] on img "2 of 9" at bounding box center [518, 324] width 220 height 385
click at [19, 281] on button "Previous slide" at bounding box center [22, 288] width 25 height 25
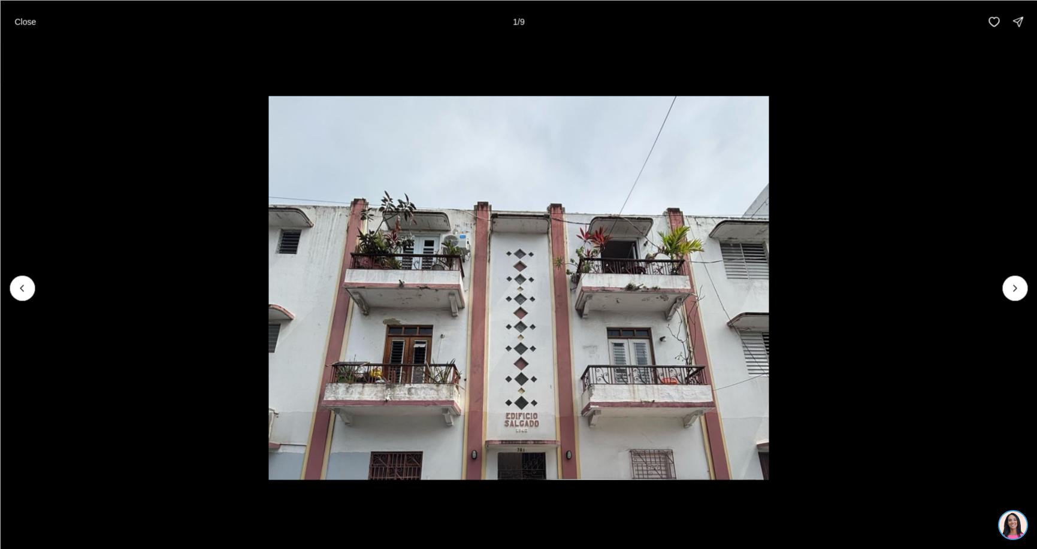
click at [20, 288] on div at bounding box center [22, 288] width 25 height 25
click at [29, 22] on p "Close" at bounding box center [25, 22] width 22 height 10
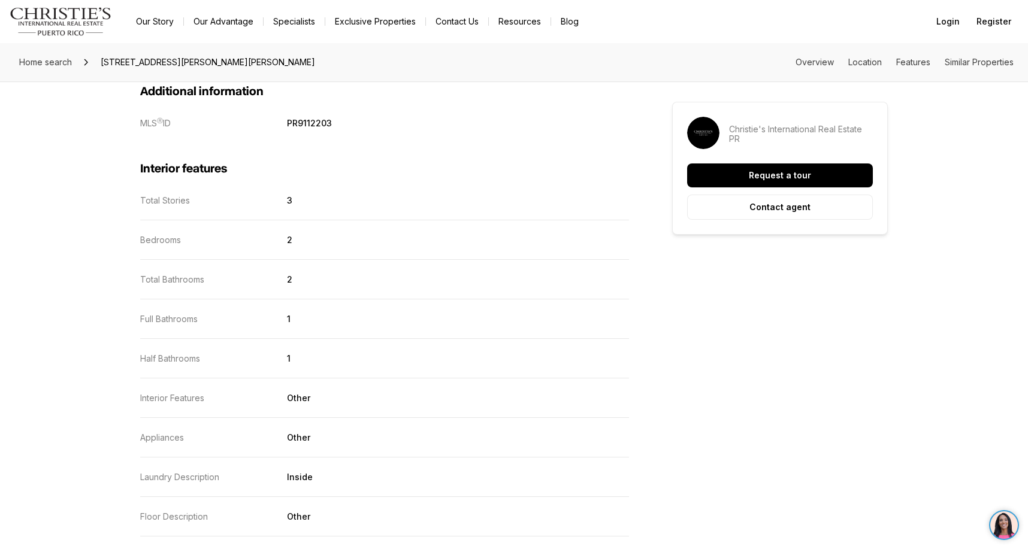
scroll to position [1497, 0]
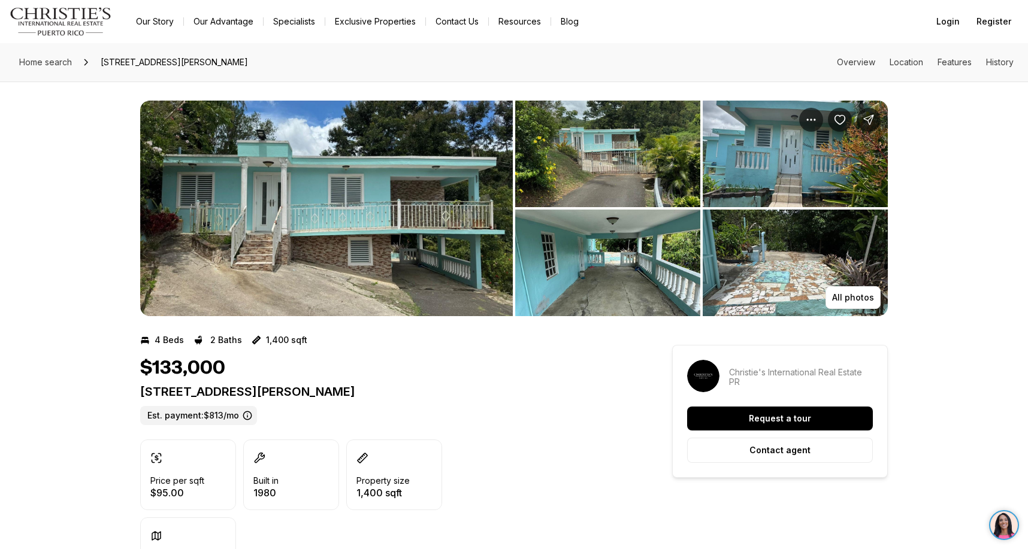
click at [464, 205] on img "View image gallery" at bounding box center [326, 209] width 373 height 216
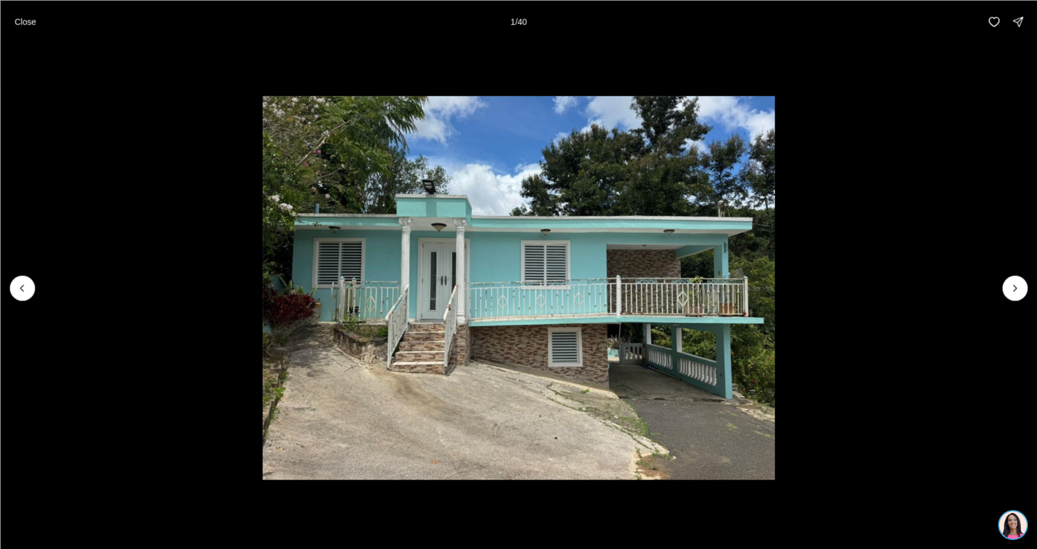
click at [606, 319] on img "1 of 40" at bounding box center [518, 288] width 513 height 385
click at [719, 296] on img "1 of 40" at bounding box center [518, 288] width 513 height 385
click at [27, 286] on div at bounding box center [22, 288] width 25 height 25
click at [23, 286] on div at bounding box center [22, 288] width 25 height 25
click at [22, 286] on div at bounding box center [22, 288] width 25 height 25
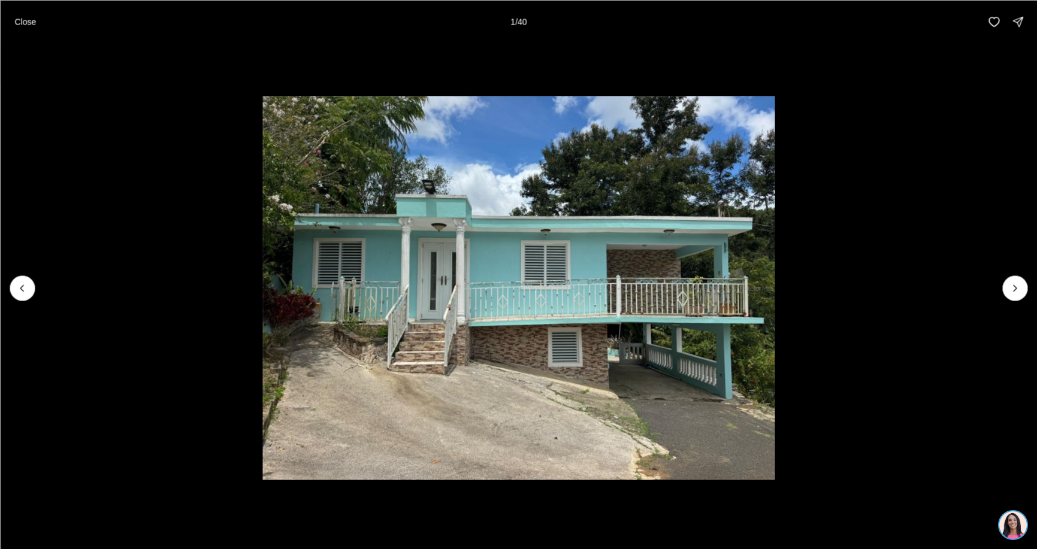
click at [22, 286] on div at bounding box center [22, 288] width 25 height 25
click at [28, 34] on div "Close 1 / 40" at bounding box center [518, 21] width 1037 height 43
click at [22, 21] on p "Close" at bounding box center [25, 22] width 22 height 10
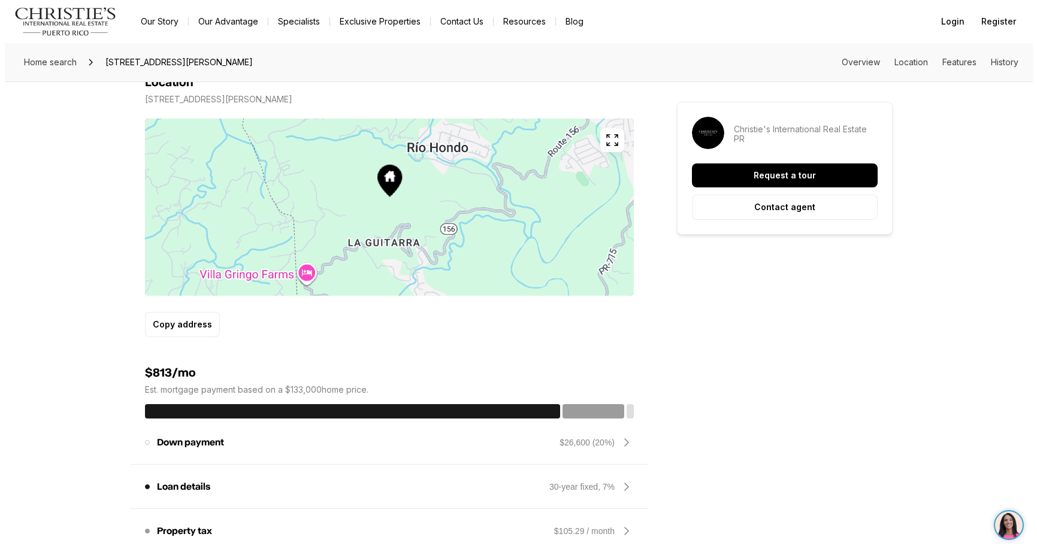
scroll to position [719, 0]
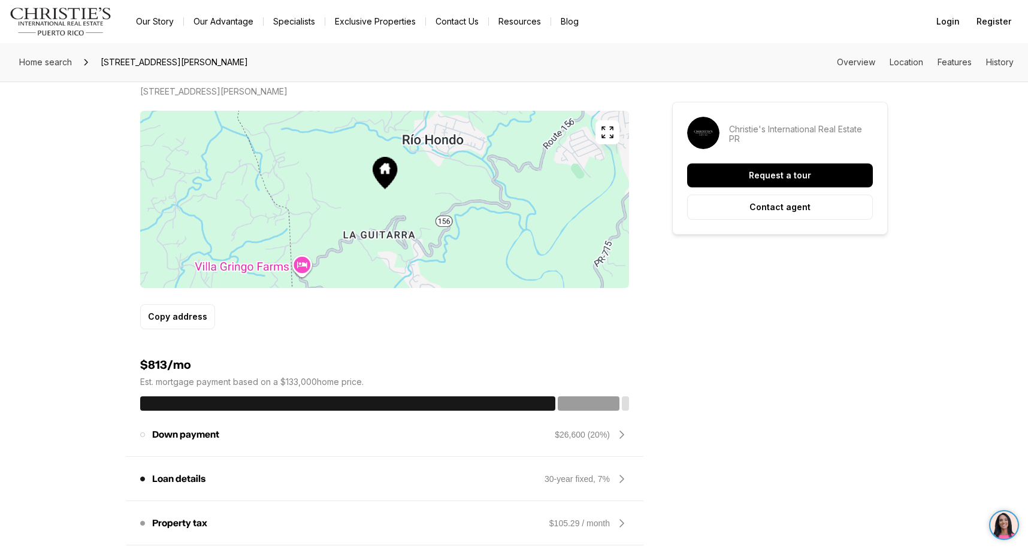
click at [608, 131] on icon "button" at bounding box center [607, 132] width 14 height 14
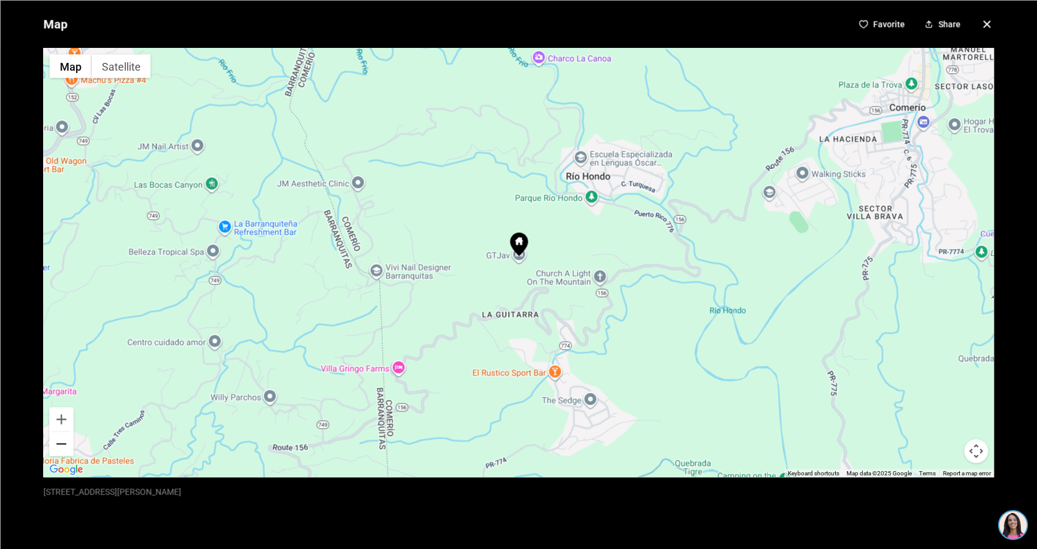
click at [61, 447] on button "Zoom out" at bounding box center [61, 444] width 24 height 24
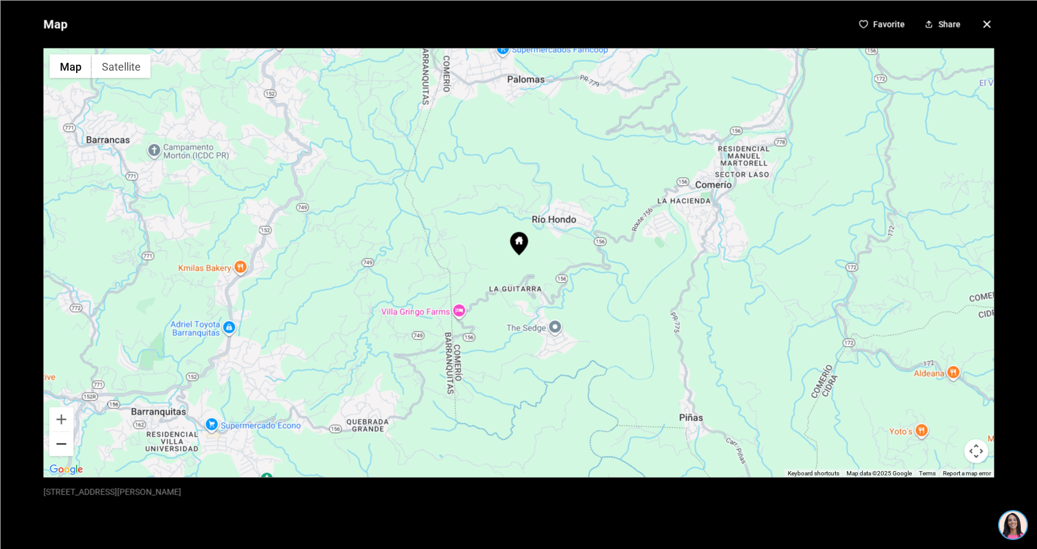
click at [61, 447] on button "Zoom out" at bounding box center [61, 444] width 24 height 24
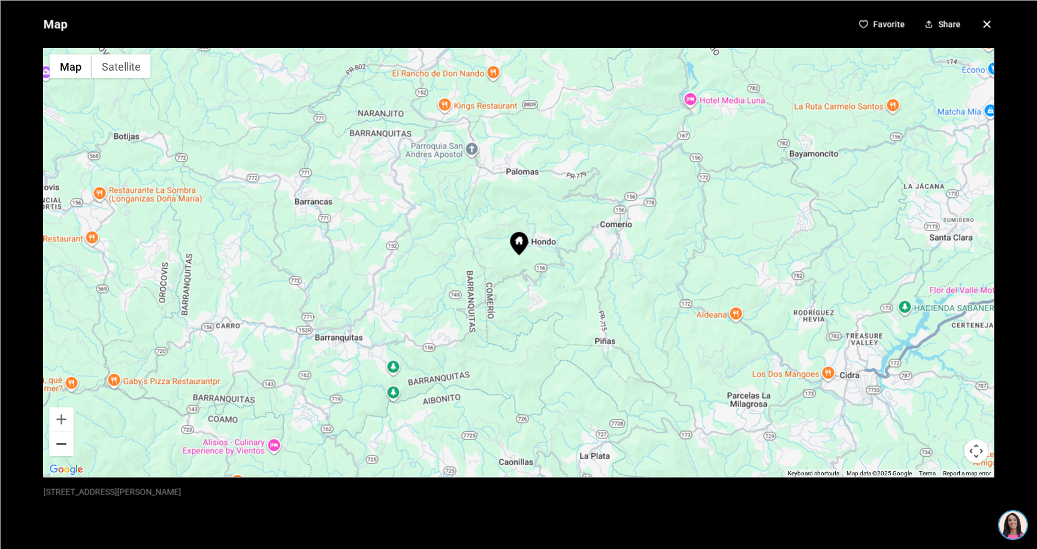
click at [61, 447] on button "Zoom out" at bounding box center [61, 444] width 24 height 24
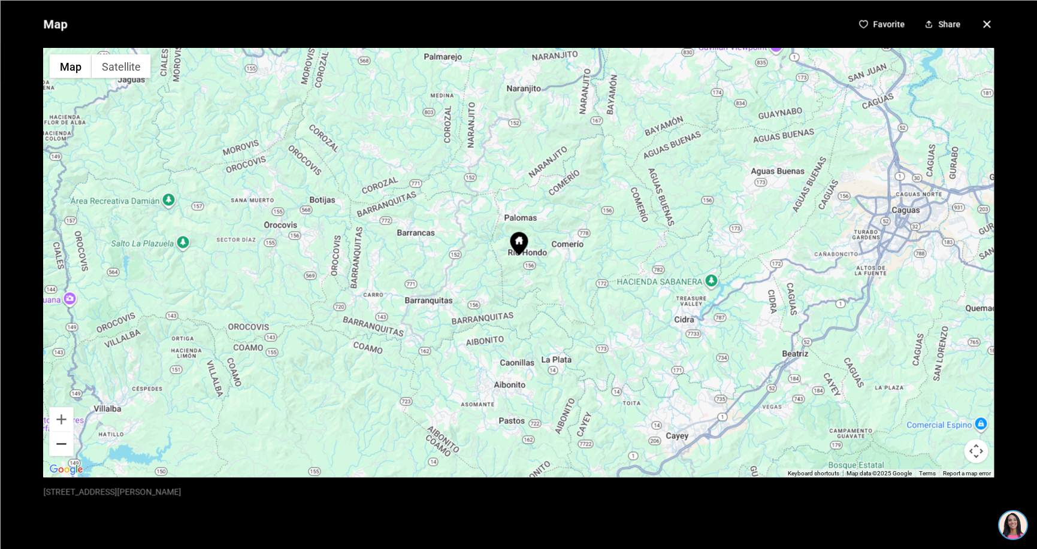
click at [61, 447] on button "Zoom out" at bounding box center [61, 444] width 24 height 24
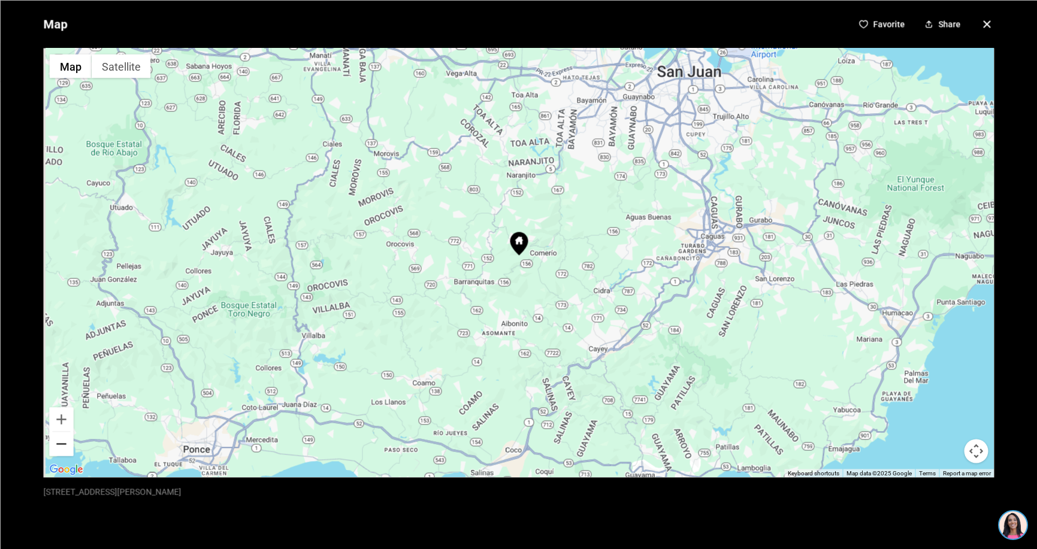
click at [61, 447] on button "Zoom out" at bounding box center [61, 444] width 24 height 24
